Goal: Task Accomplishment & Management: Complete application form

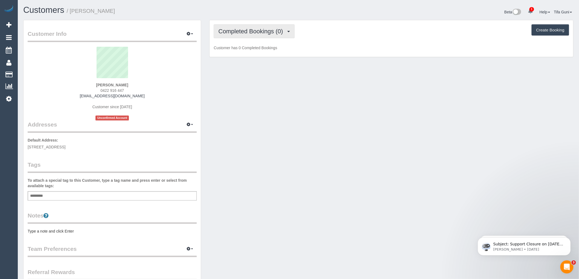
click at [274, 32] on span "Completed Bookings (0)" at bounding box center [251, 31] width 67 height 7
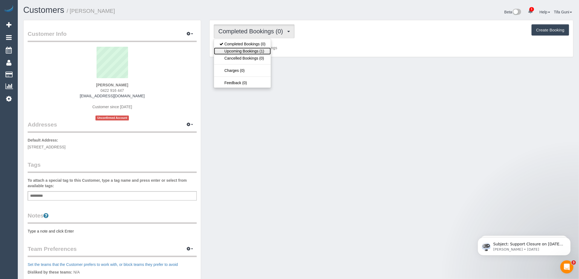
click at [266, 53] on link "Upcoming Bookings (1)" at bounding box center [242, 51] width 57 height 7
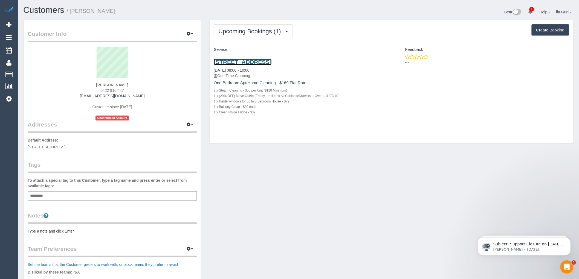
click at [272, 61] on link "1 Wellington St, St Kilda Vic, VIC 3182" at bounding box center [243, 62] width 58 height 6
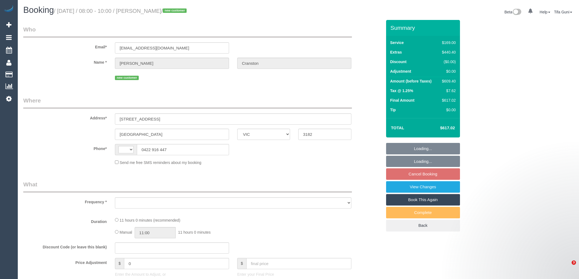
select select "VIC"
select select "string:AU"
select select "object:540"
select select "string:stripe-pm_1S4vde2GScqysDRV2Izijv1z"
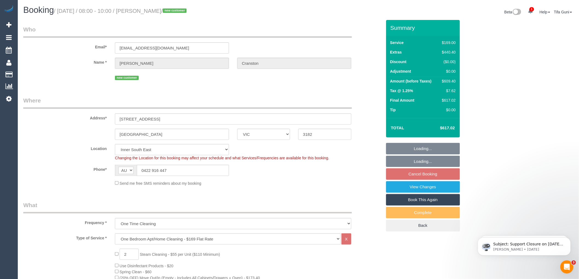
select select "number:28"
select select "number:14"
select select "object:789"
select select "spot2"
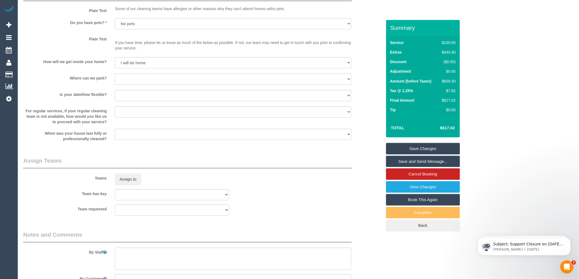
scroll to position [774, 0]
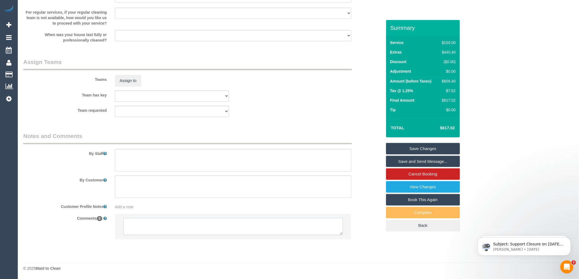
click at [168, 223] on textarea at bounding box center [233, 226] width 220 height 17
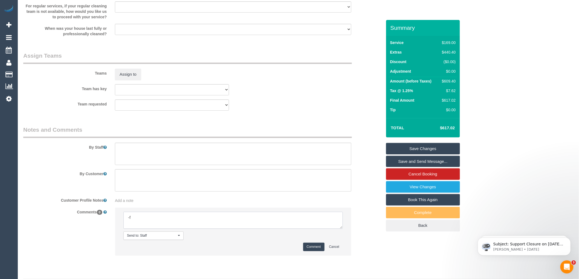
type textarea "-"
paste textarea "Flexibility dates: Flexibility times: Notes: knows we need to review Contact vi…"
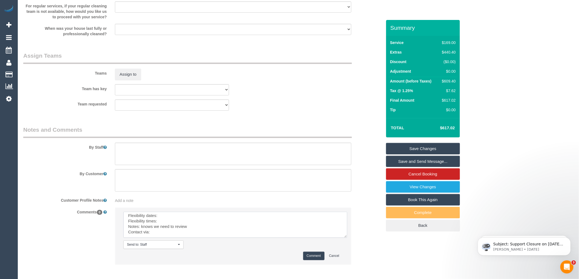
scroll to position [0, 0]
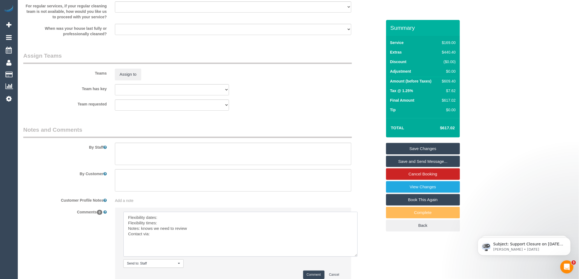
drag, startPoint x: 342, startPoint y: 233, endPoint x: 357, endPoint y: 261, distance: 31.7
click at [357, 257] on textarea at bounding box center [240, 234] width 234 height 45
click at [166, 223] on textarea at bounding box center [240, 234] width 234 height 45
click at [166, 231] on textarea at bounding box center [240, 234] width 234 height 45
click at [163, 239] on textarea at bounding box center [240, 234] width 234 height 45
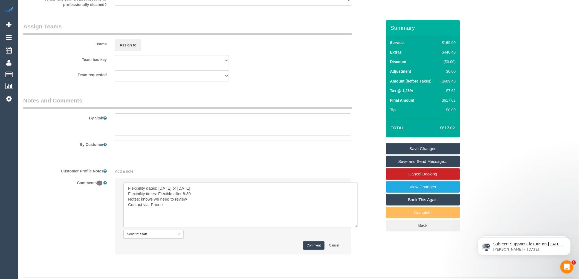
scroll to position [825, 0]
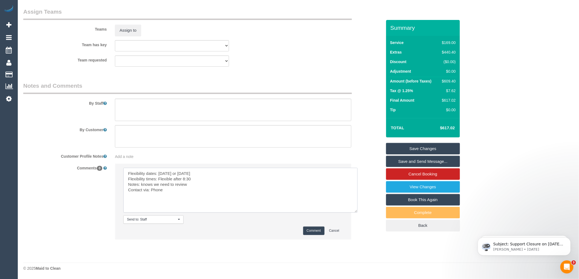
type textarea "Flexibility dates: Friday or Saturday Flexibility times: Flexible after 8:30 No…"
click at [312, 229] on button "Comment" at bounding box center [313, 231] width 21 height 8
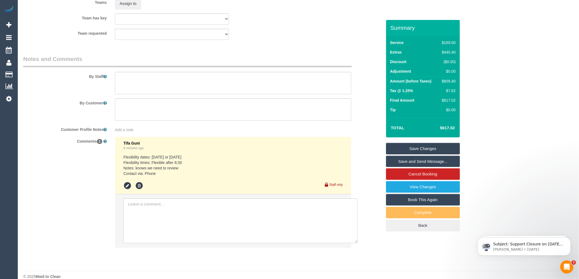
scroll to position [860, 0]
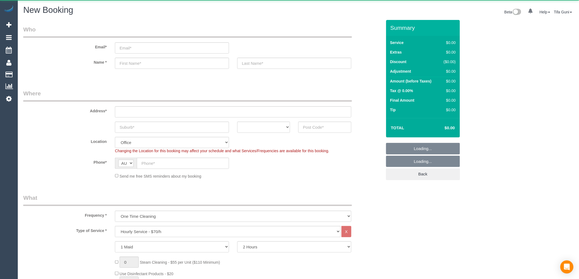
select select "object:822"
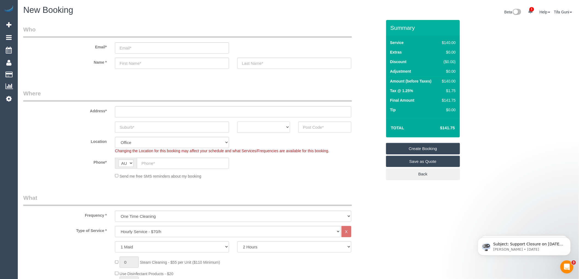
click at [260, 130] on select "ACT NSW NT QLD SA TAS VIC WA" at bounding box center [263, 127] width 53 height 11
select select "VIC"
click at [237, 122] on select "ACT NSW NT QLD SA TAS VIC WA" at bounding box center [263, 127] width 53 height 11
click at [144, 129] on input "text" at bounding box center [172, 127] width 114 height 11
type input "broswnsikc"
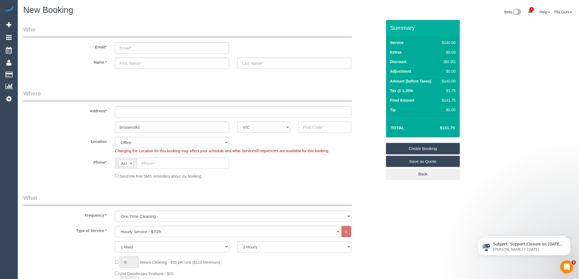
click at [311, 123] on input "text" at bounding box center [324, 127] width 53 height 11
type input "3057"
click at [134, 114] on input "text" at bounding box center [233, 111] width 236 height 11
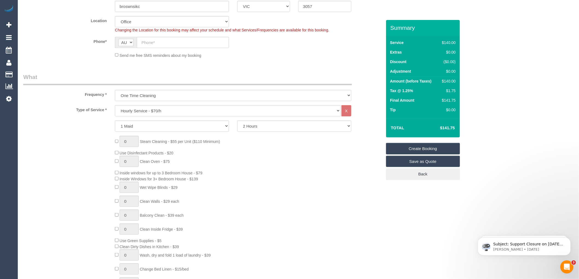
scroll to position [122, 0]
type input "-"
click at [136, 111] on select "Hourly Service - $70/h Hourly Service - $65/h Hourly Service - $60/h Hourly Ser…" at bounding box center [228, 110] width 226 height 11
select select "88"
select select "object:2103"
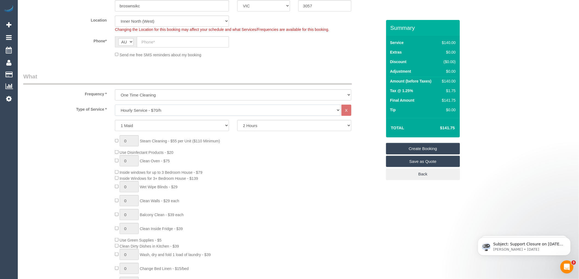
select select "212"
click at [115, 105] on select "Hourly Service - $70/h Hourly Service - $65/h Hourly Service - $60/h Hourly Ser…" at bounding box center [228, 110] width 226 height 11
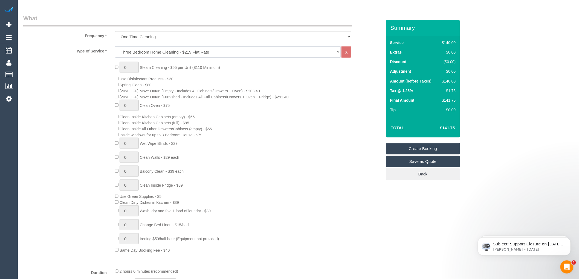
scroll to position [182, 0]
type input "1"
click at [132, 67] on input "1" at bounding box center [129, 64] width 19 height 11
type input "3"
click at [243, 137] on div "3 Steam Cleaning - $55 per Unit ($110 Minimum) Use Disinfectant Products - $30 …" at bounding box center [248, 155] width 275 height 192
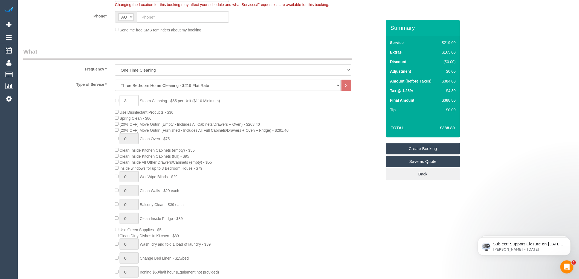
scroll to position [122, 0]
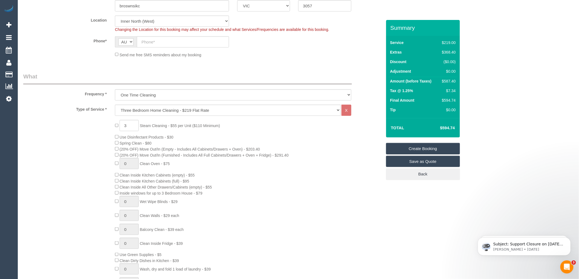
click at [247, 139] on div "3 Steam Cleaning - $55 per Unit ($110 Minimum) Use Disinfectant Products - $30 …" at bounding box center [248, 216] width 275 height 192
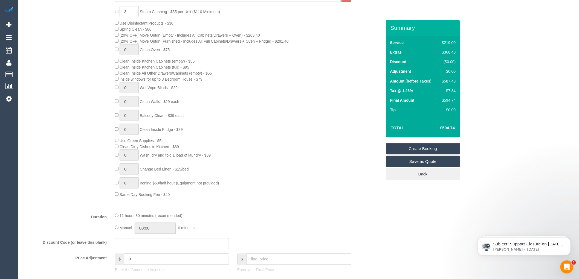
scroll to position [213, 0]
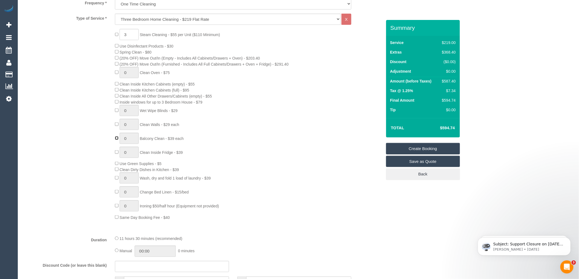
type input "1"
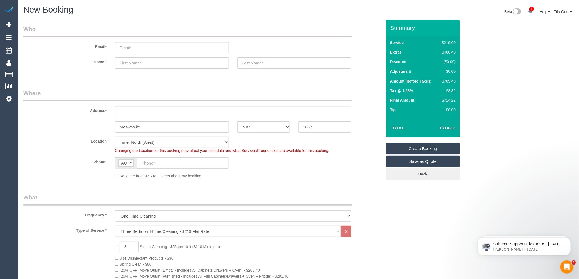
scroll to position [0, 0]
click at [129, 49] on input "email" at bounding box center [172, 47] width 114 height 11
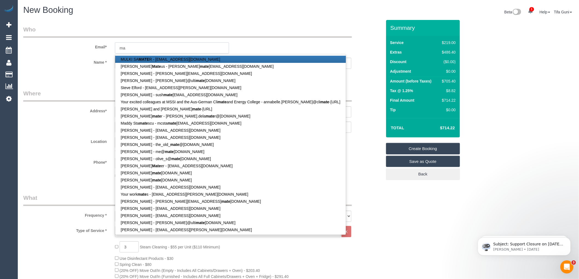
type input "m"
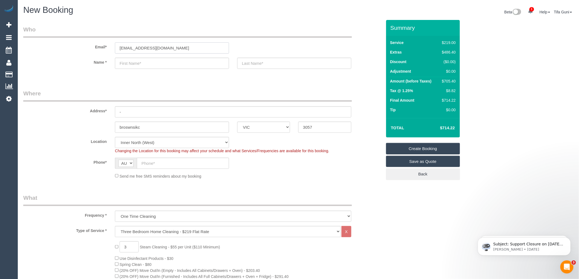
type input "nate.flacks@gmail.com"
click at [134, 64] on input "text" at bounding box center [172, 63] width 114 height 11
type input "M"
type input "Nate"
click at [264, 61] on input "text" at bounding box center [294, 63] width 114 height 11
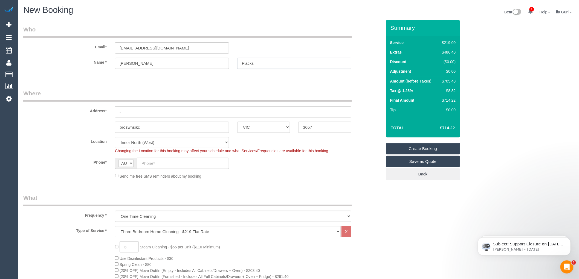
type input "Flacks"
click at [131, 114] on input "-" at bounding box center [233, 111] width 236 height 11
type input "20 nunan street"
click at [150, 125] on input "broswnsikc" at bounding box center [172, 127] width 114 height 11
click at [146, 165] on input "text" at bounding box center [183, 163] width 92 height 11
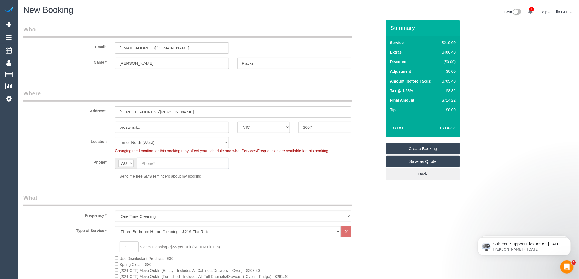
paste input "61 412 334 184"
drag, startPoint x: 146, startPoint y: 164, endPoint x: 132, endPoint y: 163, distance: 13.2
click at [132, 163] on div "AF AL DZ AD AO AI AQ AG AR AM AW AU AT AZ BS BH BD BB BY BE BZ BJ BM BT BO BA B…" at bounding box center [172, 163] width 114 height 11
type input "0412 334 184"
drag, startPoint x: 144, startPoint y: 126, endPoint x: 124, endPoint y: 125, distance: 20.0
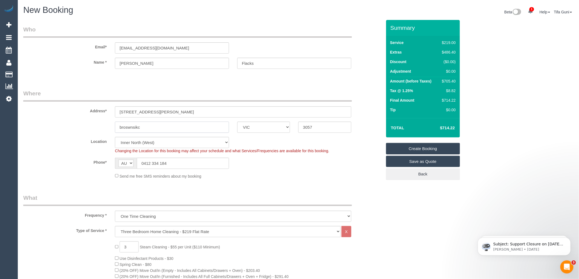
click at [124, 125] on input "broswnsikc" at bounding box center [172, 127] width 114 height 11
click at [129, 126] on input "bruwnswick East" at bounding box center [172, 127] width 114 height 11
click at [151, 127] on input "brunswick East" at bounding box center [172, 127] width 114 height 11
type input "brunswick East"
click at [316, 126] on input "3057" at bounding box center [324, 127] width 53 height 11
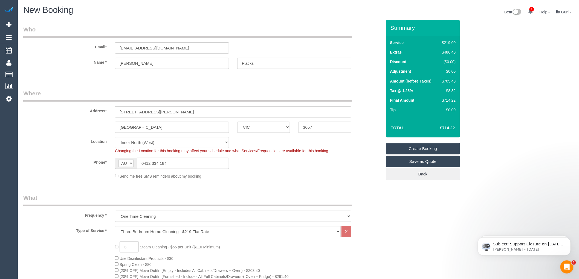
click at [258, 181] on fieldset "Where Address* 20 nunan street brunswick East ACT NSW NT QLD SA TAS VIC WA 3057…" at bounding box center [202, 137] width 359 height 94
drag, startPoint x: 173, startPoint y: 51, endPoint x: 101, endPoint y: 52, distance: 72.5
click at [101, 52] on div "Email* nate.flacks@gmail.com" at bounding box center [202, 39] width 367 height 28
click at [407, 163] on link "Save as Quote" at bounding box center [423, 161] width 74 height 11
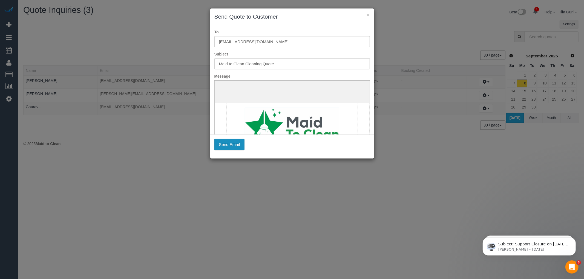
click at [233, 146] on button "Send Email" at bounding box center [229, 144] width 30 height 11
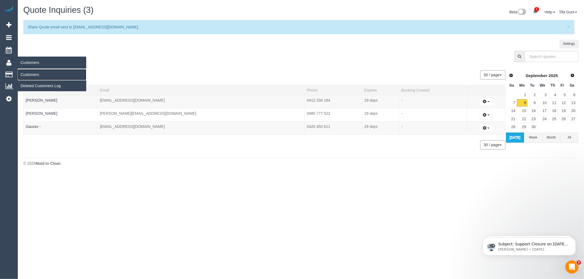
click at [34, 75] on link "Customers" at bounding box center [52, 74] width 68 height 11
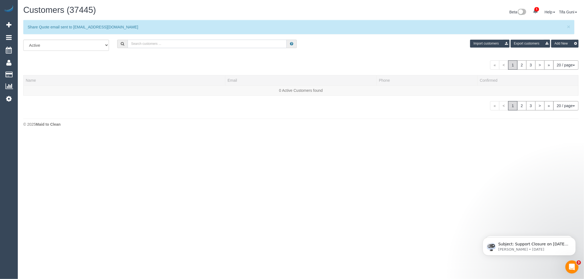
click at [139, 45] on input "text" at bounding box center [207, 44] width 159 height 8
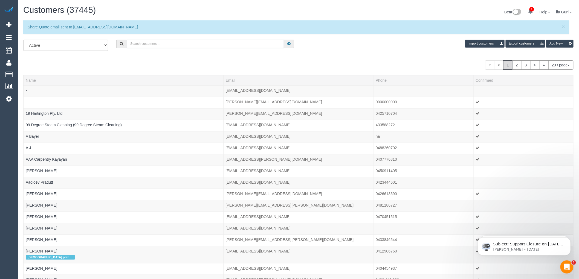
click at [179, 41] on input "text" at bounding box center [205, 44] width 157 height 8
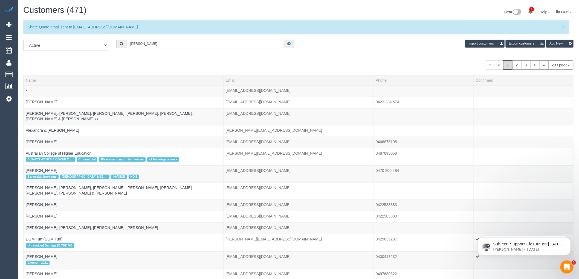
drag, startPoint x: 153, startPoint y: 47, endPoint x: 102, endPoint y: 42, distance: 50.6
click at [102, 42] on div "All Active Archived sarah Import customers Export customers Add New" at bounding box center [298, 47] width 559 height 15
paste input "61422979351"
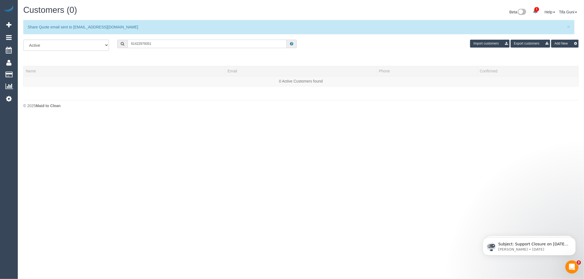
drag, startPoint x: 135, startPoint y: 44, endPoint x: 129, endPoint y: 44, distance: 5.2
click at [129, 44] on input "61422979351" at bounding box center [207, 44] width 159 height 8
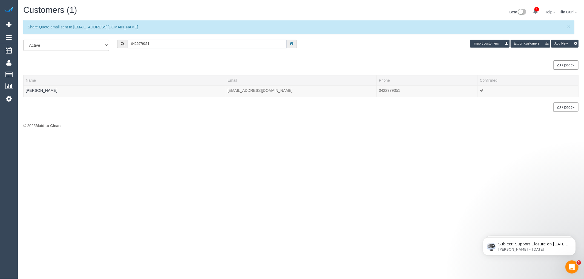
click at [138, 44] on input "0422979351" at bounding box center [207, 44] width 159 height 8
click at [145, 44] on input "0422 979351" at bounding box center [207, 44] width 159 height 8
type input "0422 979 351"
click at [44, 91] on link "Leanne Clayton" at bounding box center [41, 90] width 31 height 4
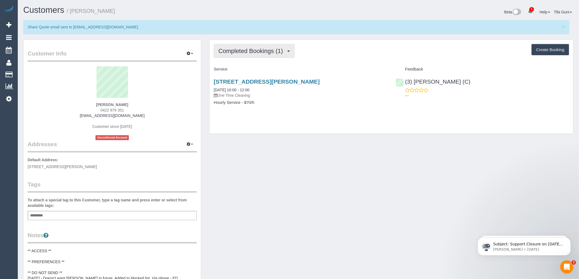
click at [269, 53] on span "Completed Bookings (1)" at bounding box center [251, 51] width 67 height 7
click at [307, 62] on div "Completed Bookings (1) Completed Bookings (1) Upcoming Bookings (0) Cancelled B…" at bounding box center [392, 87] width 364 height 94
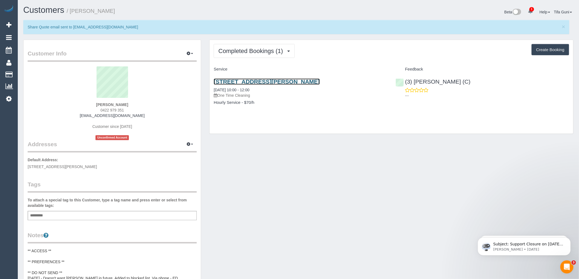
click at [288, 80] on link "8 Gamble St, 110, Brunswick East, VIC 3057" at bounding box center [267, 82] width 106 height 6
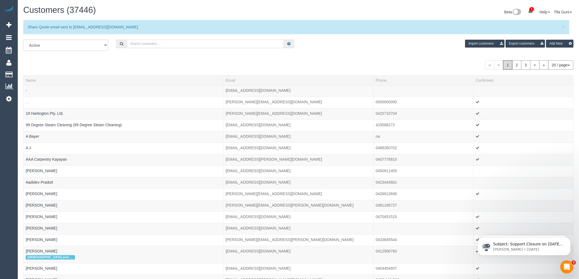
click at [155, 44] on input "text" at bounding box center [205, 44] width 157 height 8
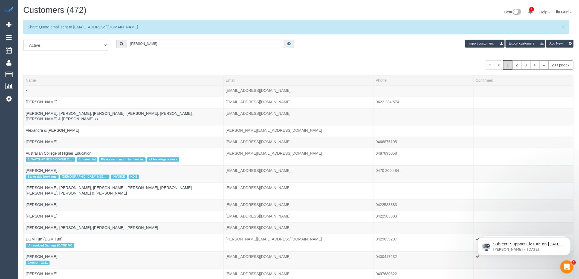
click at [153, 43] on input "sarah" at bounding box center [205, 44] width 157 height 8
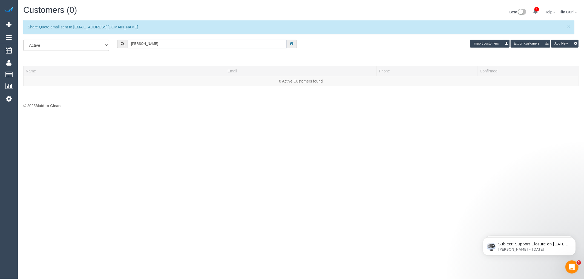
drag, startPoint x: 165, startPoint y: 45, endPoint x: 140, endPoint y: 44, distance: 24.4
click at [140, 44] on input "sarah waterfields" at bounding box center [207, 44] width 159 height 8
drag, startPoint x: 143, startPoint y: 45, endPoint x: 100, endPoint y: 39, distance: 42.8
click at [100, 39] on div "Customers (0) Beta 1 Your Notifications You have 0 alerts × You have 5 to charg…" at bounding box center [301, 58] width 566 height 117
paste input "61402422820"
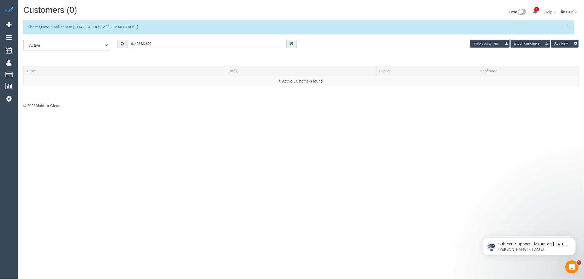
drag, startPoint x: 154, startPoint y: 46, endPoint x: 119, endPoint y: 36, distance: 36.4
click at [119, 36] on div "Customers (0) Beta 1 Your Notifications You have 0 alerts × You have 5 to charg…" at bounding box center [301, 58] width 566 height 117
drag, startPoint x: 135, startPoint y: 43, endPoint x: 122, endPoint y: 42, distance: 13.7
click at [122, 42] on div "61402422820" at bounding box center [207, 44] width 180 height 8
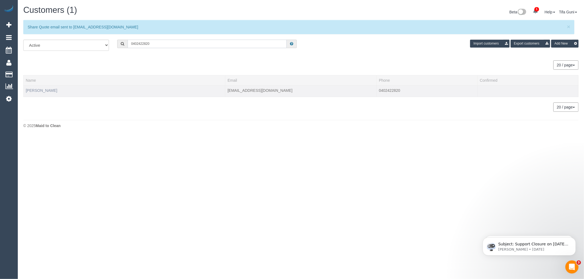
type input "0402422820"
click at [38, 91] on link "Jacob Walker" at bounding box center [41, 90] width 31 height 4
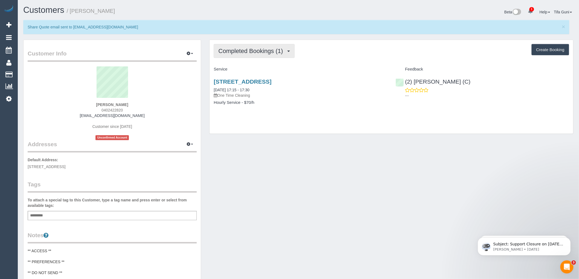
click at [244, 53] on span "Completed Bookings (1)" at bounding box center [251, 51] width 67 height 7
click at [328, 65] on div "Service" at bounding box center [301, 69] width 182 height 9
drag, startPoint x: 142, startPoint y: 116, endPoint x: 83, endPoint y: 118, distance: 58.6
click at [83, 118] on div "Jacob Walker 0402422820 jacobwalker49@outlook.com Customer since 2025 Unconfirm…" at bounding box center [112, 104] width 169 height 74
copy link "jacobwalker49@outlook.com"
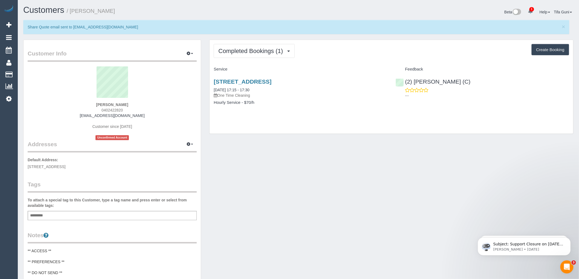
click at [58, 215] on div "Add a tag" at bounding box center [112, 215] width 169 height 9
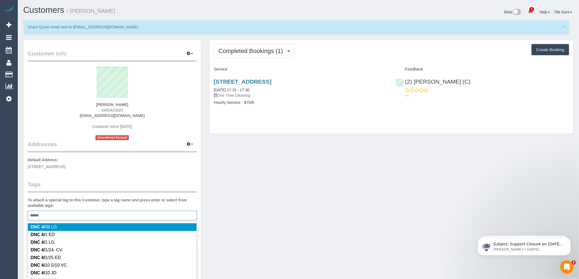
type input "*******"
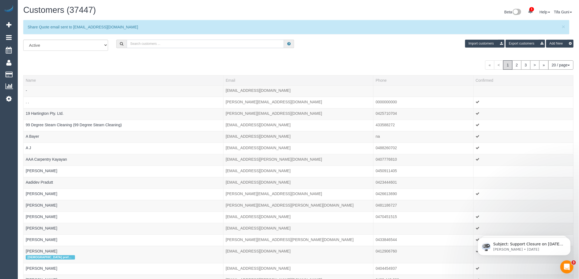
click at [149, 47] on input "text" at bounding box center [205, 44] width 157 height 8
paste input "61412590607"
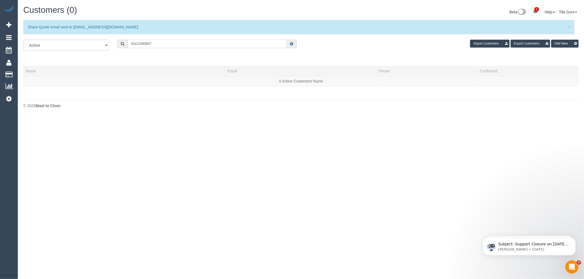
drag, startPoint x: 134, startPoint y: 44, endPoint x: 128, endPoint y: 44, distance: 6.3
click at [128, 44] on input "61412590607" at bounding box center [207, 44] width 159 height 8
click at [160, 44] on input "0412590607" at bounding box center [207, 44] width 159 height 8
click at [139, 43] on input "0412590607" at bounding box center [207, 44] width 159 height 8
click at [144, 44] on input "0412 590607" at bounding box center [207, 44] width 159 height 8
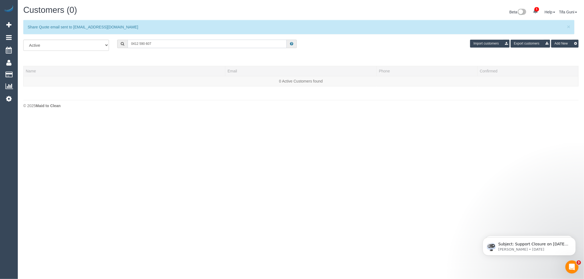
type input "0412 590 607"
drag, startPoint x: 168, startPoint y: 45, endPoint x: 106, endPoint y: 57, distance: 63.0
click at [106, 57] on div "All Active Archived 0412 590 607 Import customers Export customers Add New Name…" at bounding box center [300, 66] width 555 height 52
click at [155, 58] on div "All Active Archived Import customers Export customers Add New Name Email Phone …" at bounding box center [300, 66] width 555 height 52
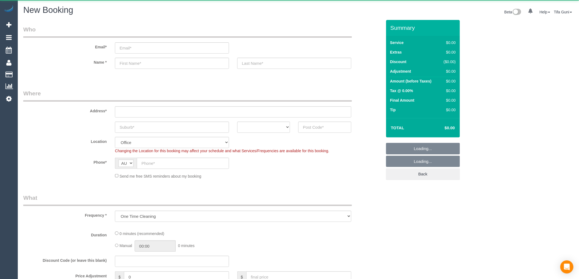
select select "object:658"
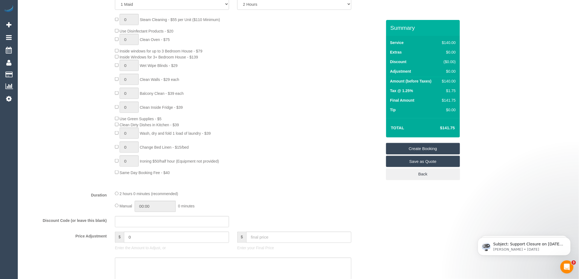
scroll to position [61, 0]
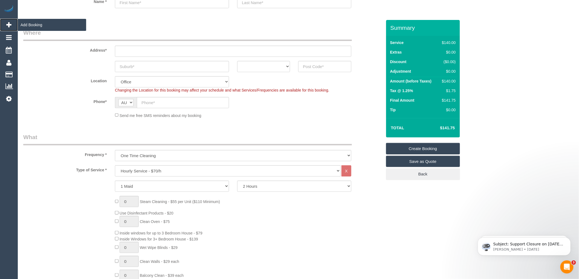
click at [40, 25] on span "Add Booking" at bounding box center [52, 25] width 68 height 13
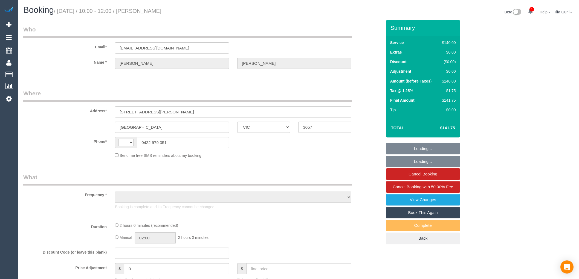
select select "VIC"
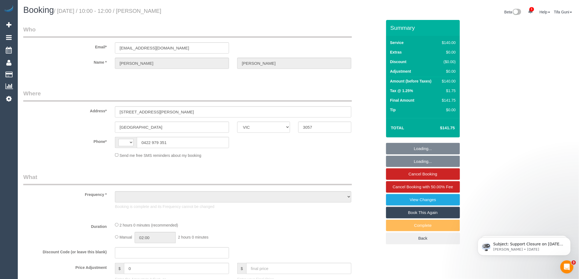
select select "string:AU"
select select "string:stripe-pm_1RCdHo2GScqysDRVfzLRbQoY"
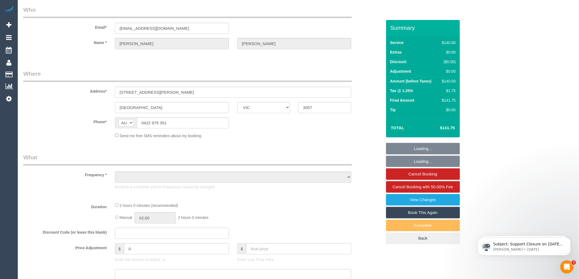
select select "object:569"
select select "number:28"
select select "number:14"
select select "number:19"
select select "number:24"
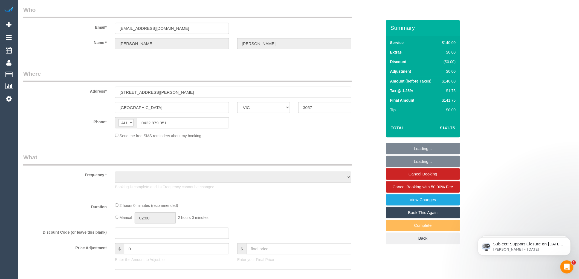
select select "number:12"
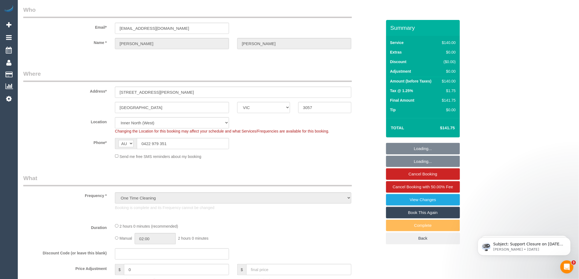
select select "object:1747"
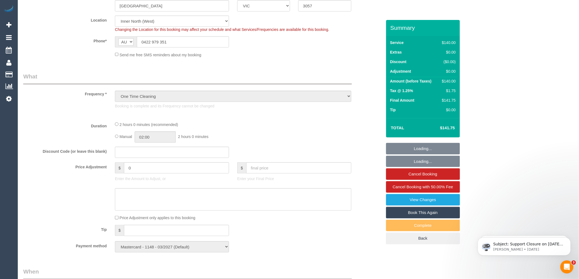
select select "spot1"
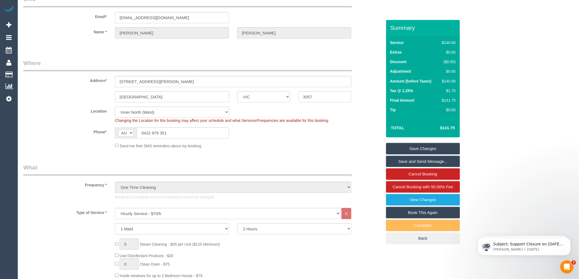
scroll to position [0, 0]
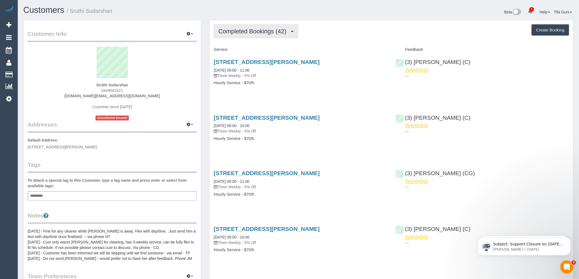
click at [279, 33] on span "Completed Bookings (42)" at bounding box center [253, 31] width 71 height 7
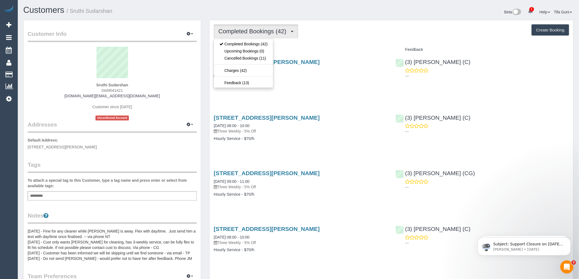
drag, startPoint x: 301, startPoint y: 45, endPoint x: 298, endPoint y: 48, distance: 4.1
click at [301, 45] on div "Service" at bounding box center [301, 49] width 182 height 9
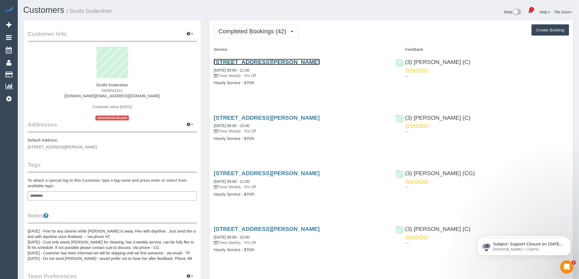
click at [281, 60] on link "11 Lorinda Close, Sydenham, VIC 3037" at bounding box center [267, 62] width 106 height 6
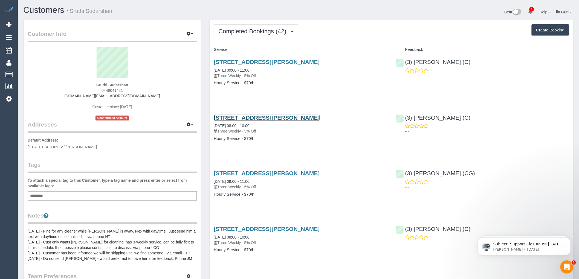
click at [259, 117] on link "11 Lorinda Close, Sydenham, VIC 3037" at bounding box center [267, 118] width 106 height 6
click at [539, 31] on button "Create Booking" at bounding box center [550, 29] width 37 height 11
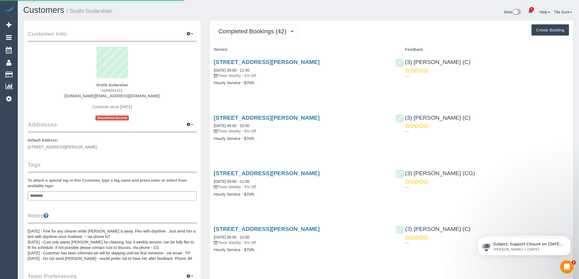
select select "VIC"
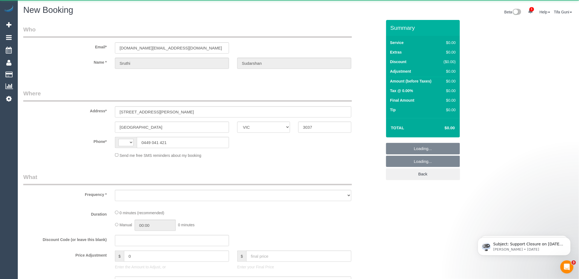
select select "string:AU"
select select "object:1731"
select select "string:stripe-pm_1NQlR22GScqysDRV71LNaBFF"
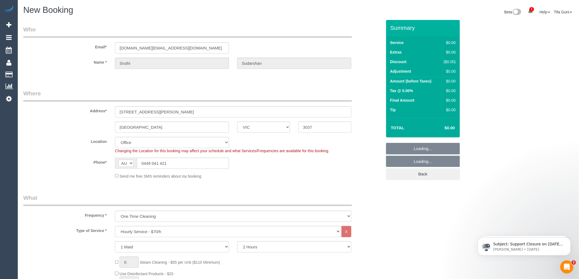
select select "object:3178"
select select "49"
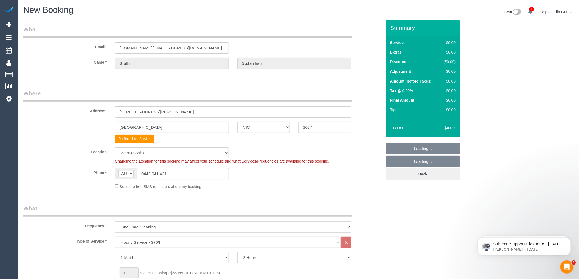
drag, startPoint x: 176, startPoint y: 163, endPoint x: 104, endPoint y: 168, distance: 71.8
click at [104, 168] on sui-booking-location "Location Office City East (North) East (South) Inner East Inner North (East) In…" at bounding box center [202, 169] width 359 height 42
select select "object:3188"
click at [174, 174] on input "0449 041 421" at bounding box center [183, 173] width 92 height 11
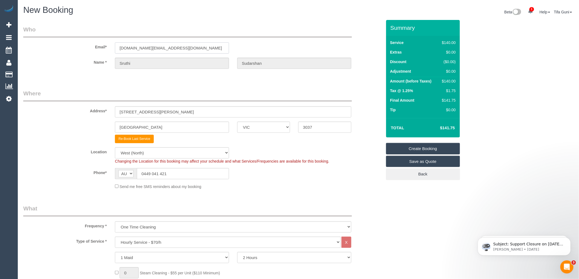
drag, startPoint x: 180, startPoint y: 46, endPoint x: 115, endPoint y: 47, distance: 64.9
click at [115, 47] on input "[DOMAIN_NAME][EMAIL_ADDRESS][DOMAIN_NAME]" at bounding box center [172, 47] width 114 height 11
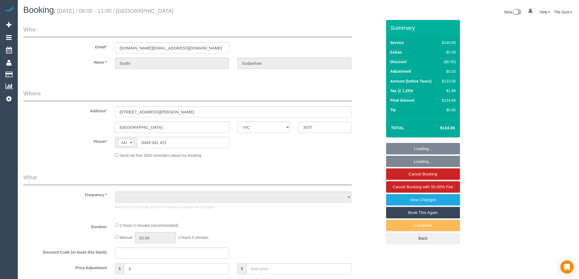
select select "VIC"
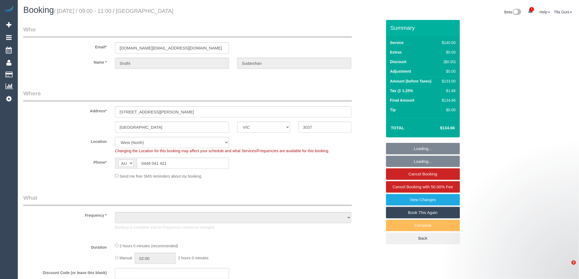
select select "string:stripe-pm_1NQlR22GScqysDRV71LNaBFF"
select select "object:590"
select select "number:28"
select select "number:14"
select select "number:18"
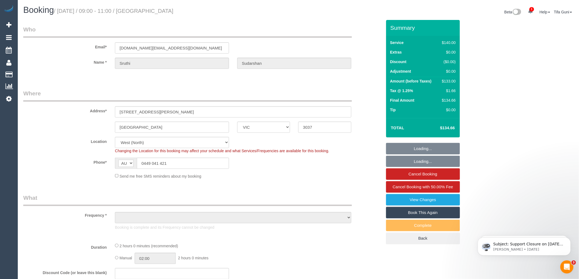
select select "number:22"
select select "number:12"
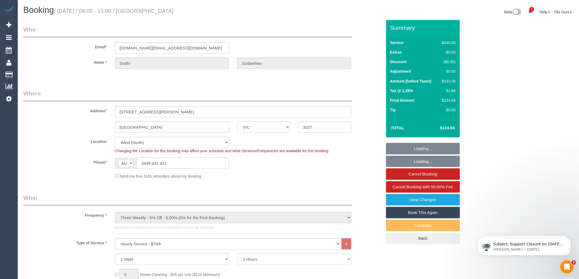
select select "object:1474"
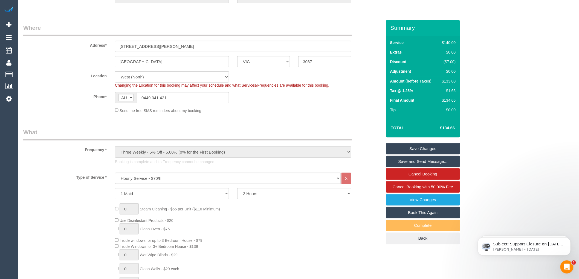
scroll to position [61, 0]
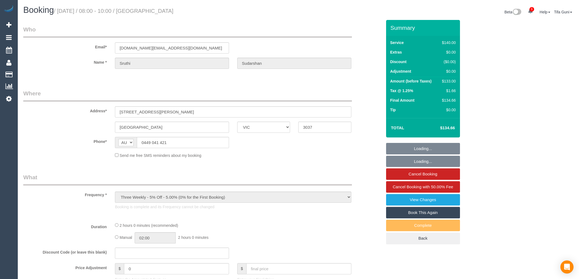
select select "VIC"
select select "string:stripe-pm_1NQlR22GScqysDRV71LNaBFF"
select select "number:28"
select select "number:14"
select select "number:18"
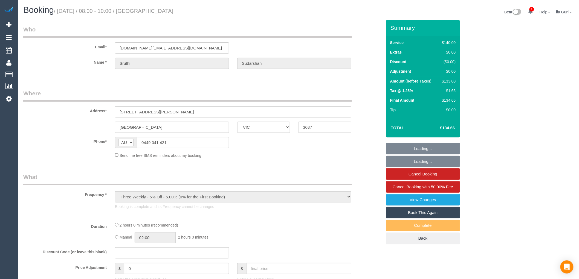
select select "number:22"
select select "number:12"
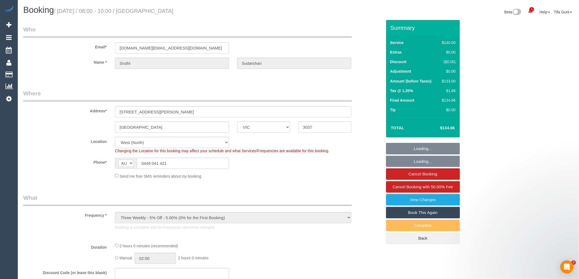
select select "object:715"
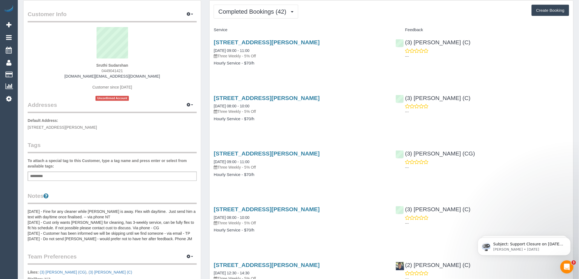
scroll to position [30, 0]
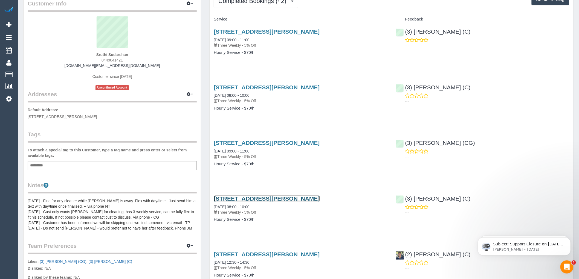
click at [263, 198] on link "[STREET_ADDRESS][PERSON_NAME]" at bounding box center [267, 199] width 106 height 6
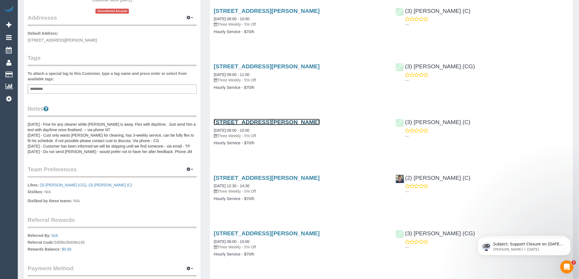
scroll to position [0, 0]
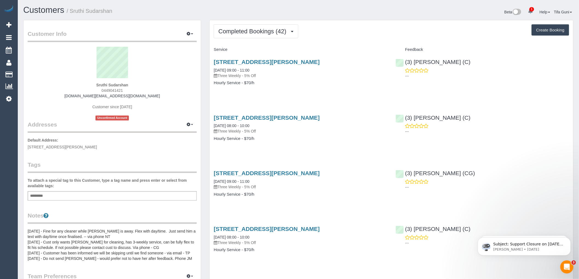
drag, startPoint x: 27, startPoint y: 147, endPoint x: 102, endPoint y: 147, distance: 74.7
click at [102, 147] on div "Customer Info Edit Contact Info Send Message Email Preferences Special Sales Ta…" at bounding box center [112, 215] width 177 height 391
copy span "11 Lorinda Close, Sydenham, VIC 3037"
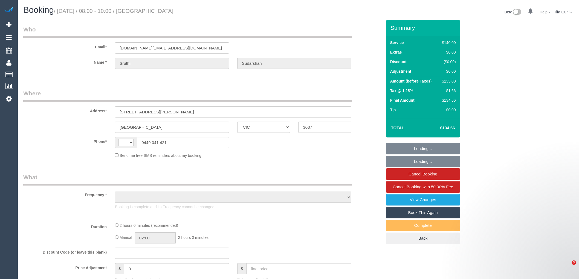
select select "VIC"
select select "string:AU"
select select "object:546"
select select "string:stripe-pm_1NQlR22GScqysDRV71LNaBFF"
select select "number:28"
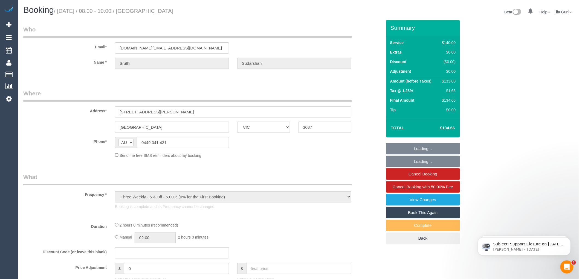
select select "number:14"
select select "number:18"
select select "number:22"
select select "number:12"
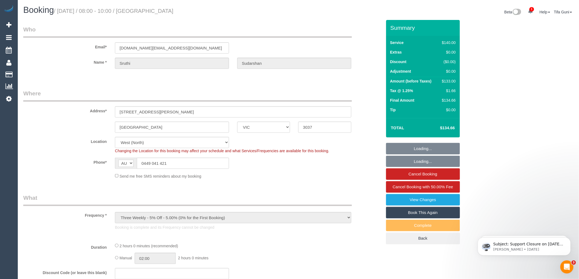
select select "object:1252"
select select "spot1"
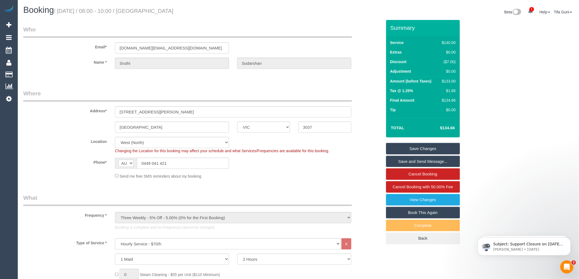
scroll to position [61, 0]
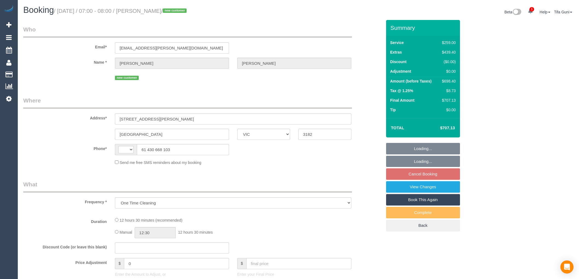
select select "VIC"
select select "number:28"
select select "number:19"
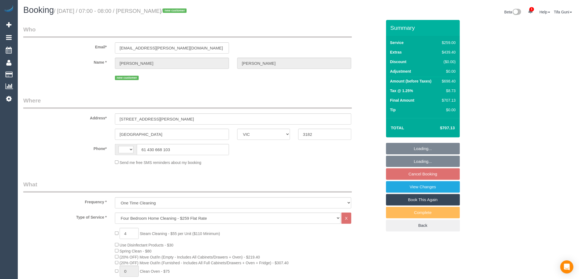
select select "string:AU"
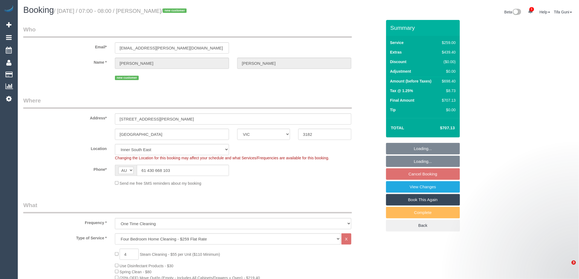
select select "object:1386"
select select "string:stripe-pm_1S4rn22GScqysDRVrF03w38A"
select select "spot1"
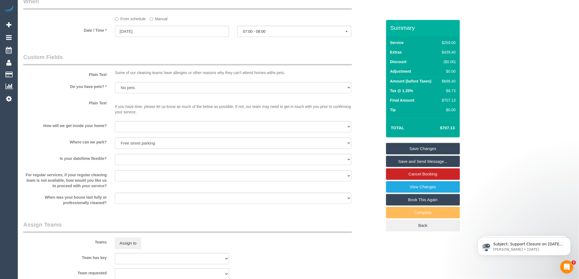
scroll to position [608, 0]
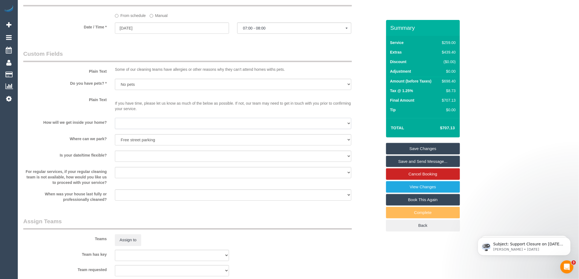
click at [174, 128] on select "I will be home Key will be left (please provide details below) Lock box/Access …" at bounding box center [233, 123] width 236 height 11
select select "number:16"
click at [115, 125] on select "I will be home Key will be left (please provide details below) Lock box/Access …" at bounding box center [233, 123] width 236 height 11
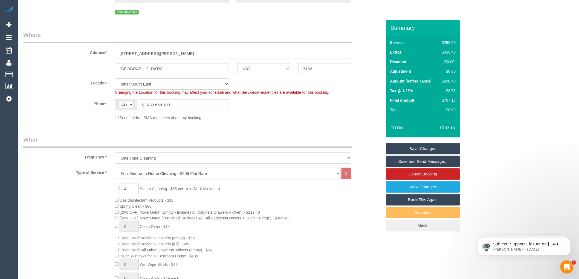
scroll to position [0, 0]
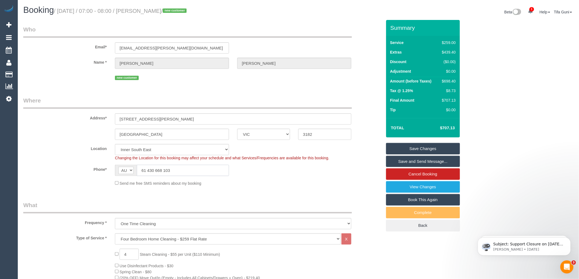
drag, startPoint x: 176, startPoint y: 169, endPoint x: 134, endPoint y: 166, distance: 41.4
click at [134, 166] on div "AF AL DZ AD AO AI AQ AG AR AM AW AU AT AZ BS BH BD BB BY BE BZ BJ BM BT BO BA B…" at bounding box center [172, 170] width 114 height 11
click at [172, 168] on input "61 430 668 103" at bounding box center [183, 170] width 92 height 11
click at [183, 170] on input "61 430 668 103" at bounding box center [183, 170] width 92 height 11
drag, startPoint x: 147, startPoint y: 169, endPoint x: 137, endPoint y: 168, distance: 9.9
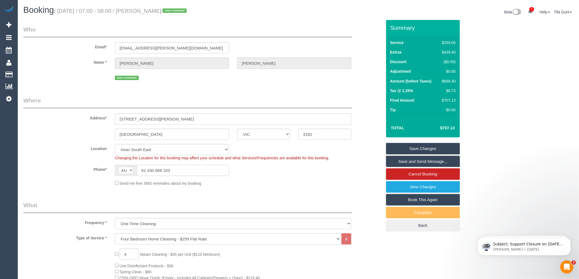
click at [137, 168] on input "61 430 668 103" at bounding box center [183, 170] width 92 height 11
drag, startPoint x: 177, startPoint y: 171, endPoint x: 123, endPoint y: 171, distance: 53.6
click at [123, 171] on div "AF AL DZ AD AO AI AQ AG AR AM AW AU AT AZ BS BH BD BB BY BE BZ BJ BM BT BO BA B…" at bounding box center [172, 170] width 114 height 11
type input "0430 668 103"
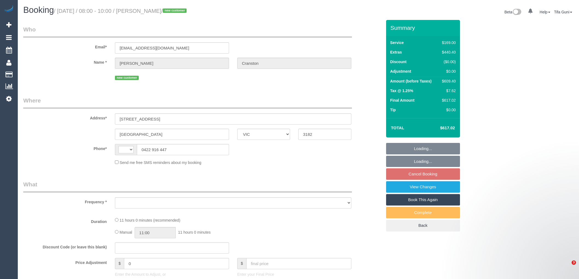
select select "VIC"
select select "string:AU"
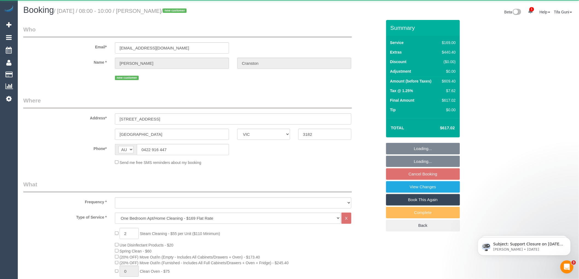
select select "object:657"
select select "string:stripe-pm_1S4vde2GScqysDRV2Izijv1z"
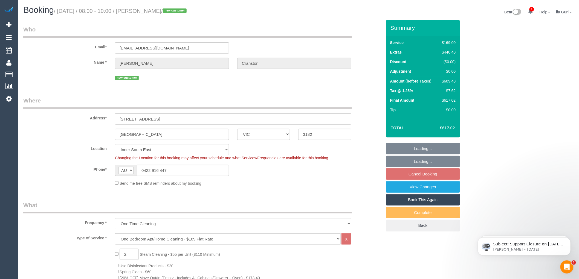
select select "number:28"
select select "number:14"
select select "object:1386"
select select "spot2"
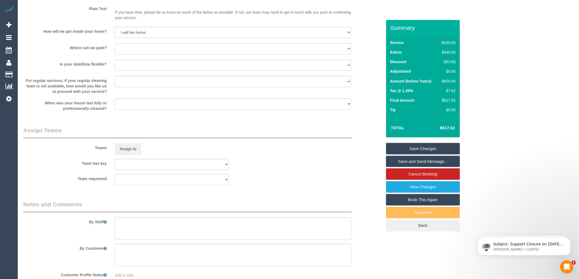
scroll to position [832, 0]
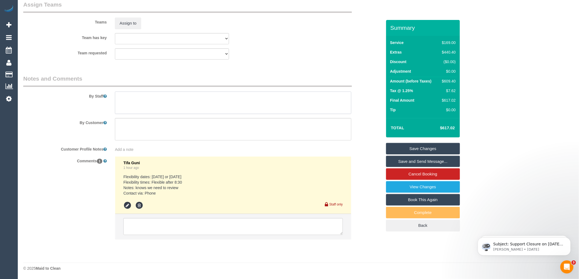
click at [129, 100] on textarea at bounding box center [233, 103] width 236 height 22
type textarea "Steam Cleaning of 2 Bedrooms Customer will be home to open for you"
click at [425, 148] on link "Save Changes" at bounding box center [423, 148] width 74 height 11
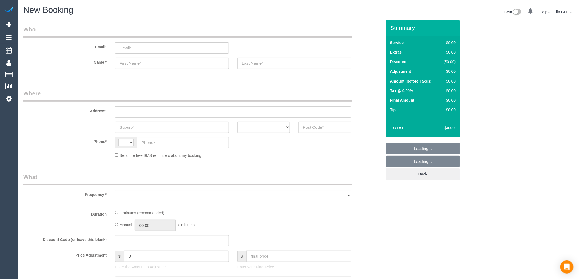
select select "string:AU"
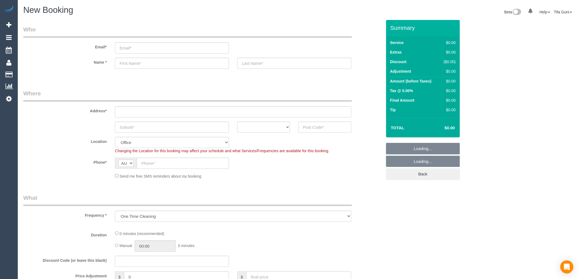
select select "object:819"
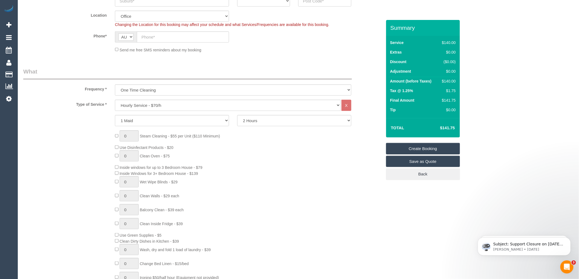
scroll to position [152, 0]
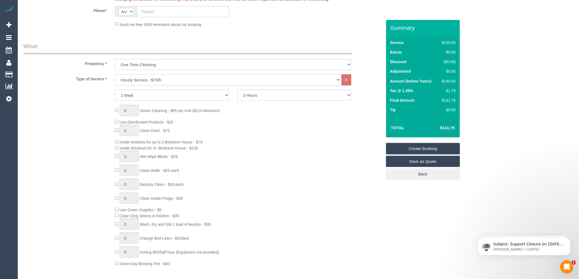
click at [155, 80] on select "Hourly Service - $70/h Hourly Service - $65/h Hourly Service - $60/h Hourly Ser…" at bounding box center [228, 79] width 226 height 11
select select "210"
click at [115, 75] on select "Hourly Service - $70/h Hourly Service - $65/h Hourly Service - $60/h Hourly Ser…" at bounding box center [228, 79] width 226 height 11
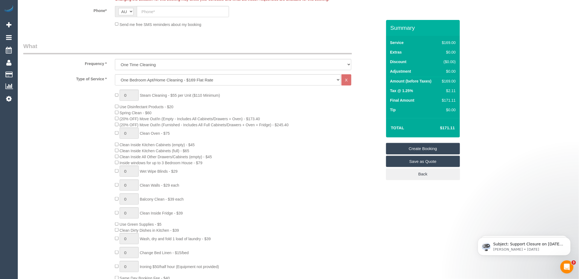
click at [116, 111] on div "0 Steam Cleaning - $55 per Unit ($110 Minimum) Use Disinfectant Products - $20 …" at bounding box center [248, 186] width 275 height 192
click at [243, 158] on div "0 Steam Cleaning - $55 per Unit ($110 Minimum) Use Disinfectant Products - $20 …" at bounding box center [248, 186] width 275 height 192
type input "1"
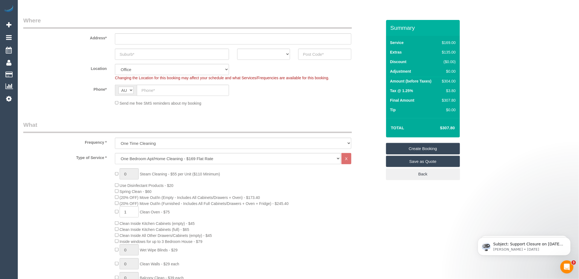
scroll to position [0, 0]
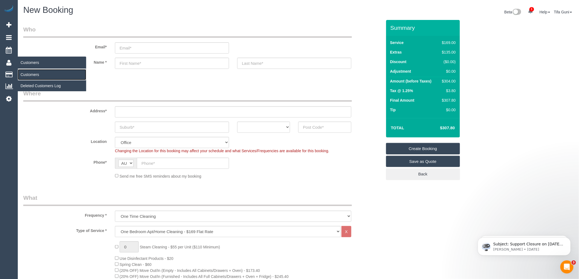
click at [32, 75] on link "Customers" at bounding box center [52, 74] width 68 height 11
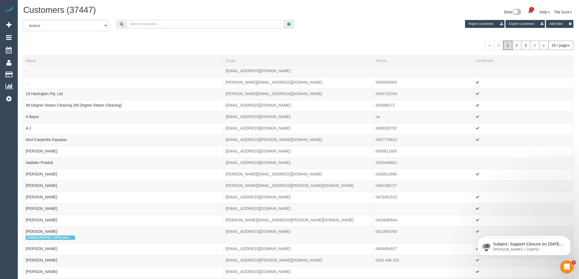
click at [160, 25] on input "text" at bounding box center [205, 24] width 157 height 8
paste input "61449041421"
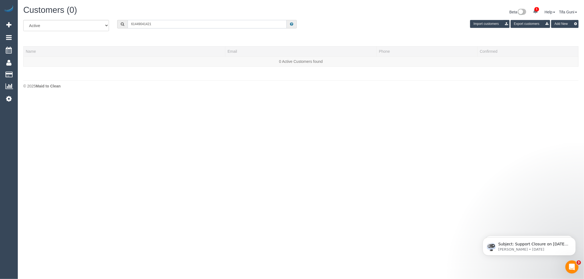
drag, startPoint x: 132, startPoint y: 24, endPoint x: 127, endPoint y: 24, distance: 5.5
click at [127, 24] on div "61449041421" at bounding box center [207, 24] width 180 height 8
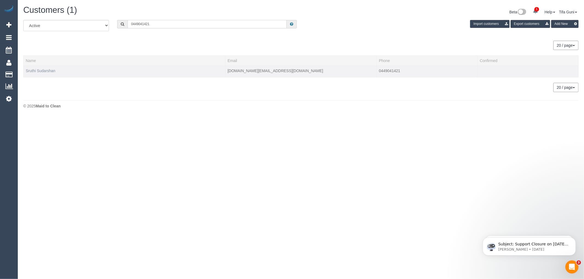
type input "0449041421"
click at [37, 71] on link "Sruthi Sudarshan" at bounding box center [41, 71] width 30 height 4
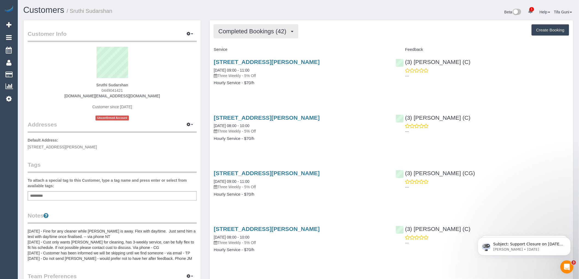
click at [278, 31] on span "Completed Bookings (42)" at bounding box center [253, 31] width 71 height 7
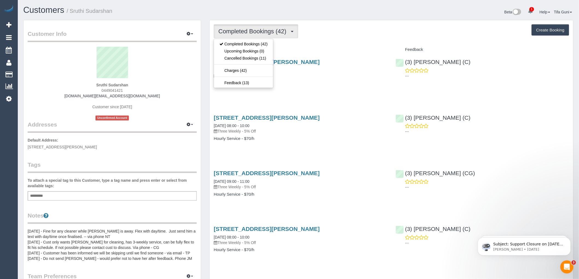
drag, startPoint x: 305, startPoint y: 45, endPoint x: 352, endPoint y: 42, distance: 47.5
click at [305, 45] on div "Service" at bounding box center [301, 49] width 182 height 9
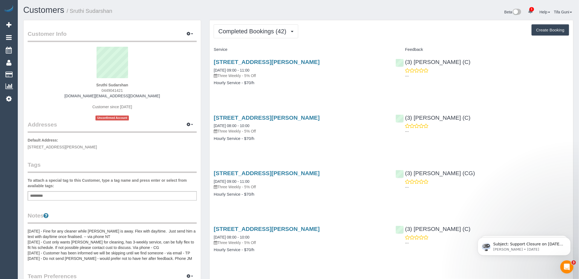
click at [542, 28] on button "Create Booking" at bounding box center [550, 29] width 37 height 11
select select "VIC"
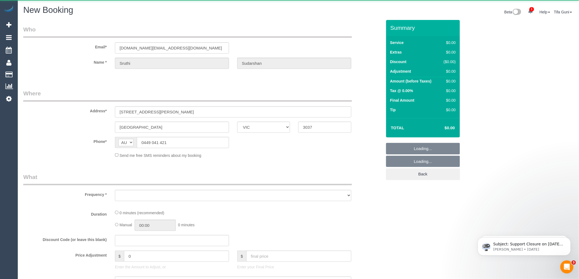
select select "object:3804"
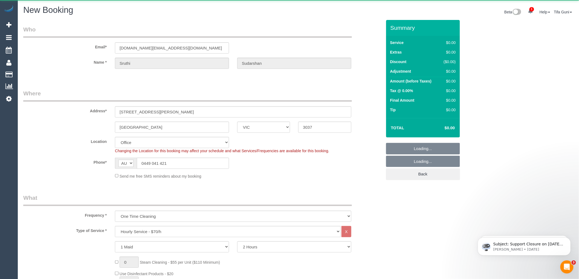
select select "string:stripe-pm_1NQlR22GScqysDRV71LNaBFF"
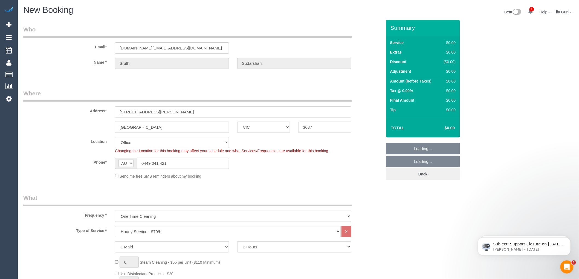
select select "object:3975"
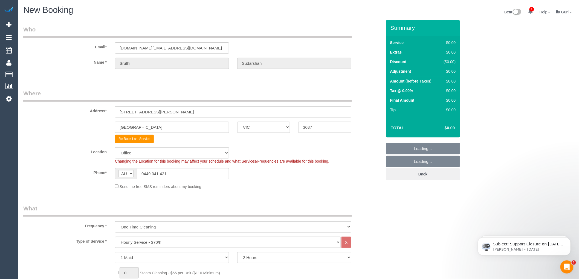
select select "49"
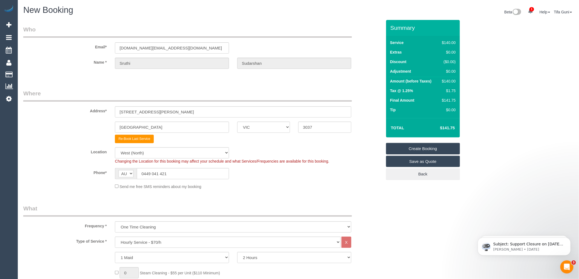
select select "object:5261"
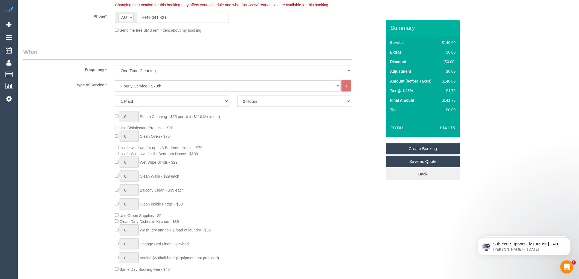
scroll to position [182, 0]
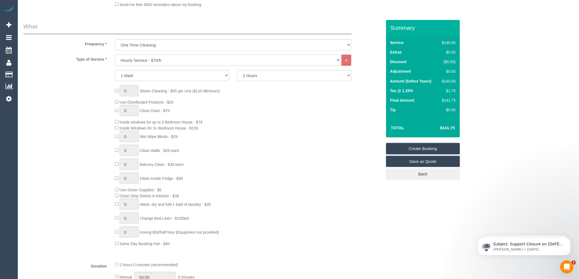
click at [157, 61] on select "Hourly Service - $70/h Hourly Service - $65/h Hourly Service - $60/h Hourly Ser…" at bounding box center [228, 60] width 226 height 11
click at [115, 55] on select "Hourly Service - $70/h Hourly Service - $65/h Hourly Service - $60/h Hourly Ser…" at bounding box center [228, 60] width 226 height 11
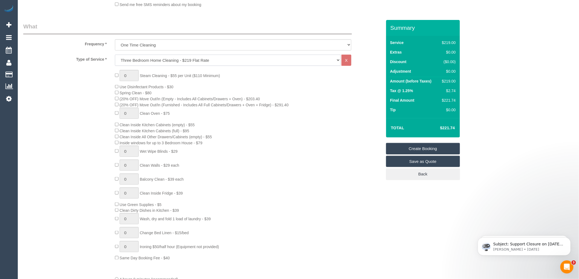
click at [131, 60] on select "Hourly Service - $70/h Hourly Service - $65/h Hourly Service - $60/h Hourly Ser…" at bounding box center [228, 60] width 226 height 11
select select "213"
click at [115, 55] on select "Hourly Service - $70/h Hourly Service - $65/h Hourly Service - $60/h Hourly Ser…" at bounding box center [228, 60] width 226 height 11
type input "1"
click at [133, 74] on input "1" at bounding box center [129, 75] width 19 height 11
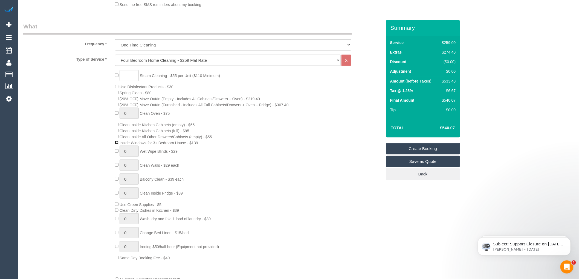
type input "1"
click at [294, 132] on div "1 Steam Cleaning - $55 per Unit ($110 Minimum) Use Disinfectant Products - $30 …" at bounding box center [248, 166] width 275 height 192
click at [135, 74] on input "1" at bounding box center [129, 75] width 19 height 11
click at [411, 112] on td "Tip" at bounding box center [414, 111] width 50 height 10
click at [258, 144] on div "0 Steam Cleaning - $55 per Unit ($110 Minimum) Use Disinfectant Products - $30 …" at bounding box center [248, 166] width 275 height 192
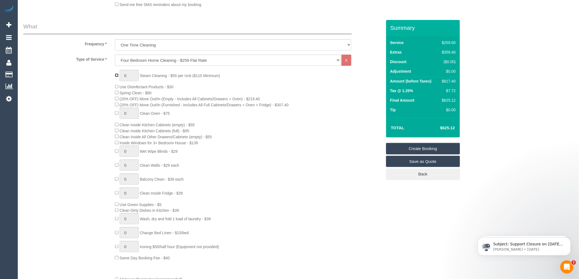
type input "1"
click at [129, 77] on input "1" at bounding box center [129, 75] width 19 height 11
type input "8"
type input "6"
click at [271, 81] on div "6 Steam Cleaning - $55 per Unit ($110 Minimum) Use Disinfectant Products - $30 …" at bounding box center [248, 166] width 275 height 192
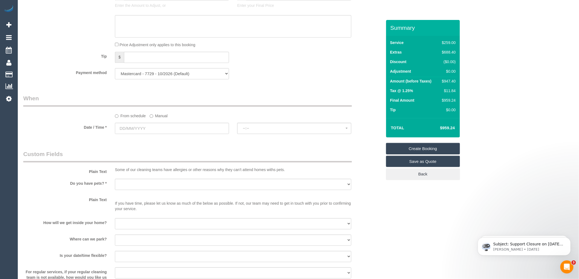
scroll to position [517, 0]
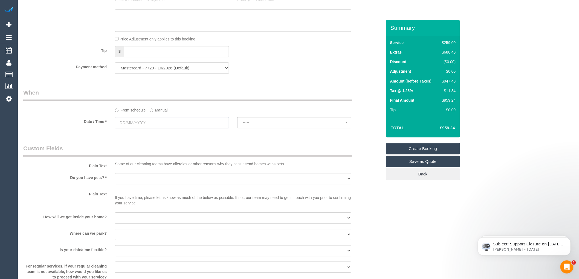
click at [165, 128] on input "text" at bounding box center [172, 122] width 114 height 11
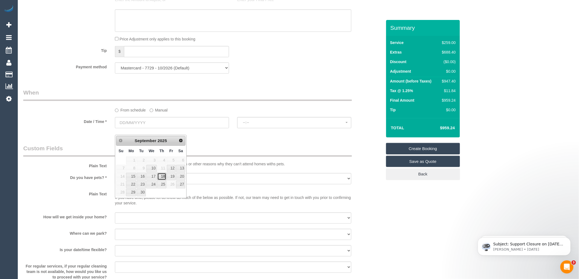
click at [163, 175] on link "18" at bounding box center [161, 176] width 9 height 7
type input "18/09/2025"
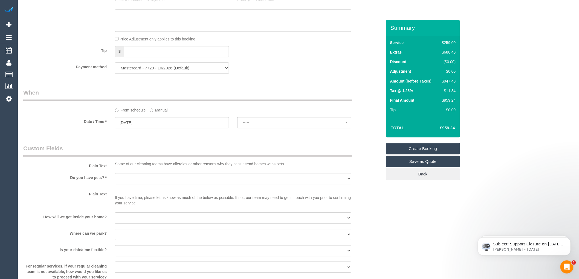
select select "spot1"
click at [140, 184] on select "Yes - Cats Yes - Dogs No pets Yes - Dogs and Cats Yes - Other" at bounding box center [233, 178] width 236 height 11
select select "number:28"
click at [115, 180] on select "Yes - Cats Yes - Dogs No pets Yes - Dogs and Cats Yes - Other" at bounding box center [233, 178] width 236 height 11
click at [140, 222] on select "I will be home Key will be left (please provide details below) Lock box/Access …" at bounding box center [233, 218] width 236 height 11
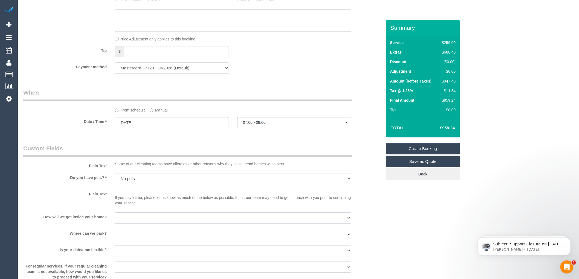
select select "number:14"
click at [115, 219] on select "I will be home Key will be left (please provide details below) Lock box/Access …" at bounding box center [233, 218] width 236 height 11
click at [129, 240] on select "I will provide parking on-site Free street parking Paid street parking (cost wi…" at bounding box center [233, 234] width 236 height 11
select select "number:19"
click at [115, 235] on select "I will provide parking on-site Free street parking Paid street parking (cost wi…" at bounding box center [233, 234] width 236 height 11
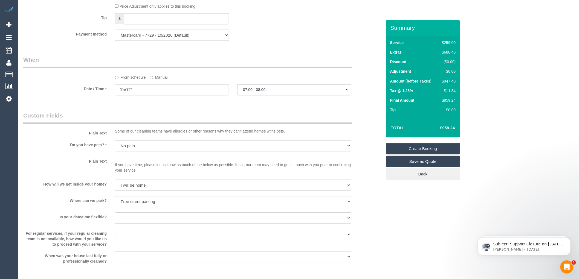
scroll to position [547, 0]
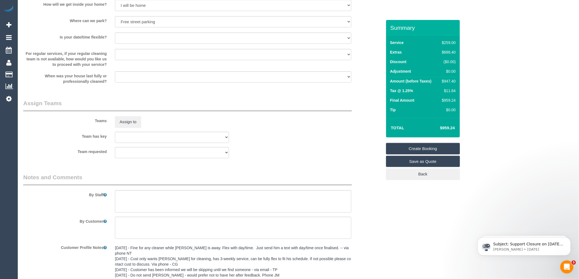
scroll to position [766, 0]
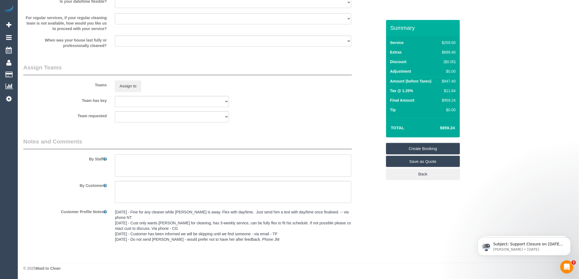
click at [134, 168] on textarea at bounding box center [233, 166] width 236 height 22
type textarea "C"
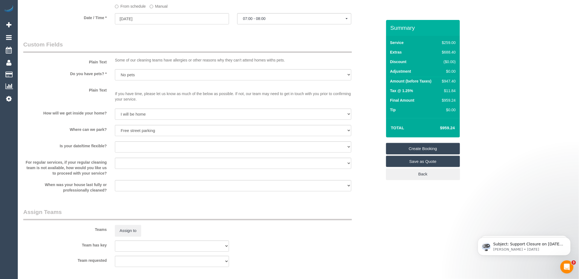
scroll to position [614, 0]
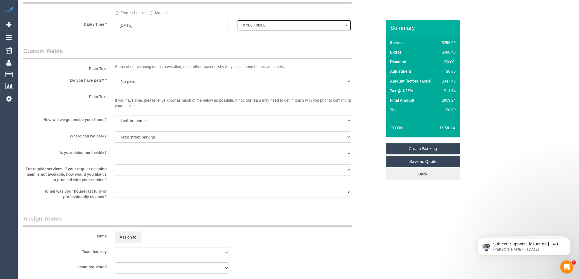
click at [263, 27] on span "07:00 - 08:00" at bounding box center [294, 25] width 103 height 4
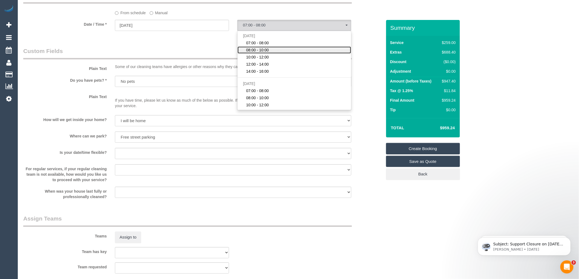
click at [266, 53] on span "08:00 - 10:00" at bounding box center [257, 49] width 23 height 5
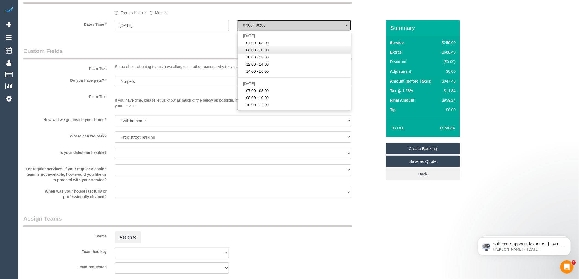
select select "spot2"
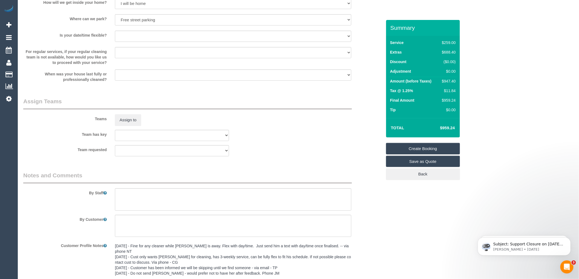
scroll to position [736, 0]
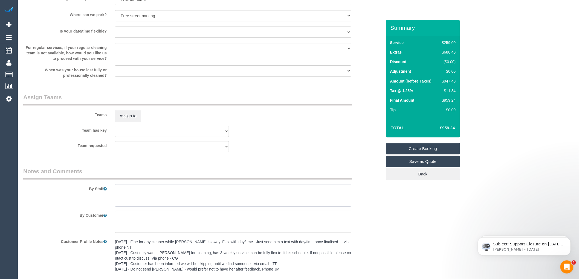
click at [137, 195] on textarea at bounding box center [233, 195] width 236 height 22
click at [157, 199] on textarea at bounding box center [233, 195] width 236 height 22
paste textarea "61449041421"
click at [155, 194] on textarea at bounding box center [233, 195] width 236 height 22
click at [209, 203] on textarea at bounding box center [233, 195] width 236 height 22
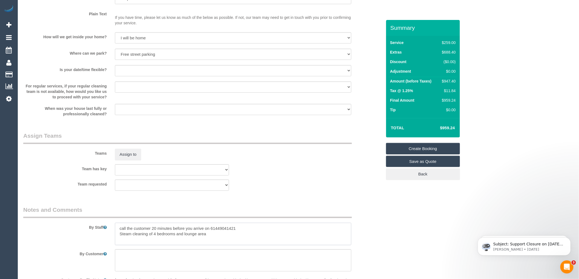
scroll to position [705, 0]
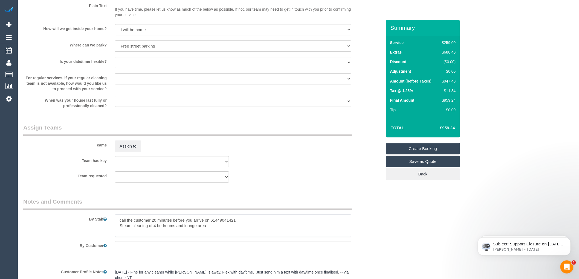
type textarea "call the customer 20 minutes before you arrive on 61449041421 Steam cleaning of…"
click at [168, 68] on select "Yes - date and time Yes - date but not time Yes - time but not date No - No fle…" at bounding box center [233, 62] width 236 height 11
select select "number:25"
click at [115, 63] on select "Yes - date and time Yes - date but not time Yes - time but not date No - No fle…" at bounding box center [233, 62] width 236 height 11
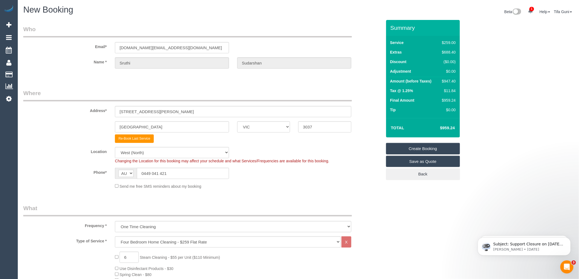
scroll to position [0, 0]
drag, startPoint x: 174, startPoint y: 48, endPoint x: 57, endPoint y: 48, distance: 116.1
click at [57, 48] on div "Email* sudar.post@outlook.com" at bounding box center [202, 39] width 367 height 28
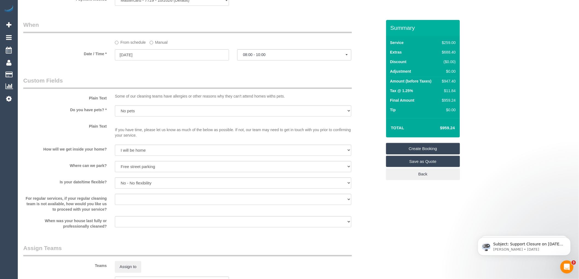
scroll to position [584, 0]
click at [418, 149] on link "Create Booking" at bounding box center [423, 148] width 74 height 11
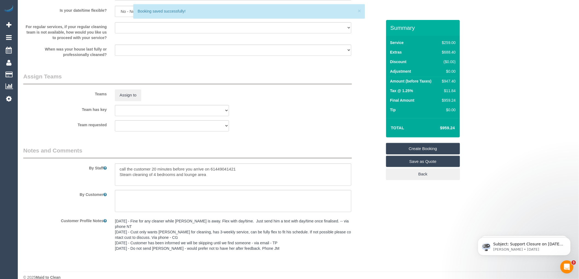
scroll to position [766, 0]
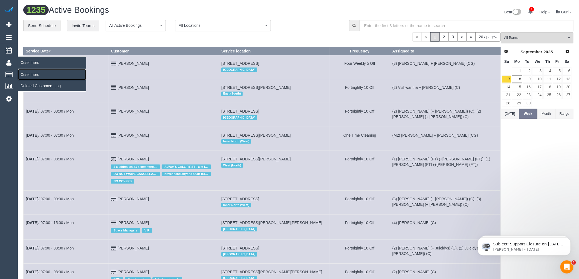
click at [32, 76] on link "Customers" at bounding box center [52, 74] width 68 height 11
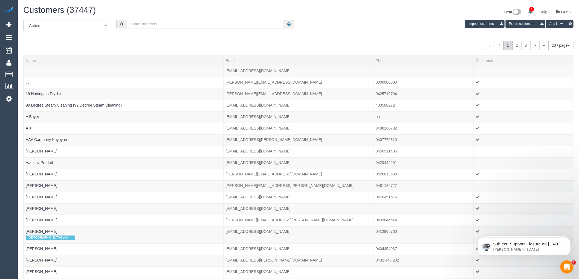
click at [154, 24] on input "text" at bounding box center [205, 24] width 157 height 8
paste input "sudar.post@outlook.com"
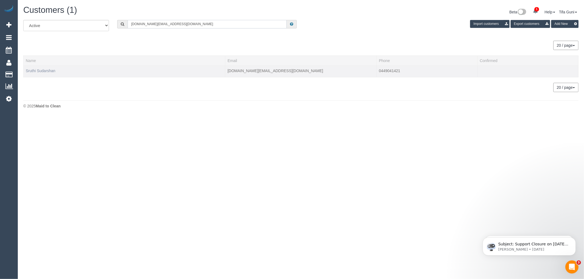
type input "sudar.post@outlook.com"
click at [43, 70] on link "Sruthi Sudarshan" at bounding box center [41, 71] width 30 height 4
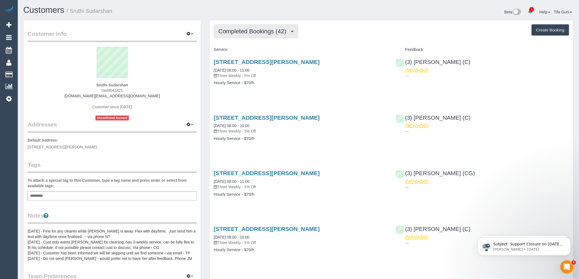
click at [285, 31] on span "Completed Bookings (42)" at bounding box center [253, 31] width 71 height 7
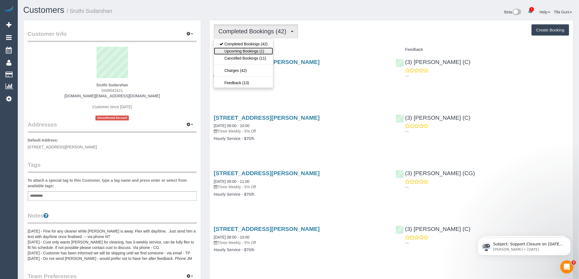
click at [256, 50] on link "Upcoming Bookings (1)" at bounding box center [243, 51] width 59 height 7
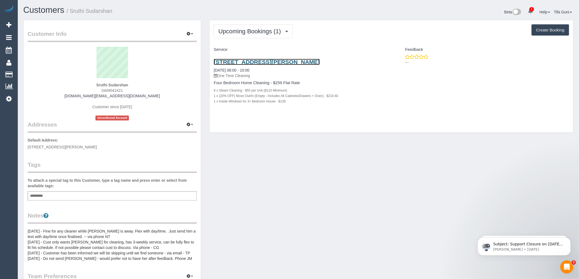
click at [256, 62] on link "11 Lorinda Close, Sydenham, VIC 3037" at bounding box center [267, 62] width 106 height 6
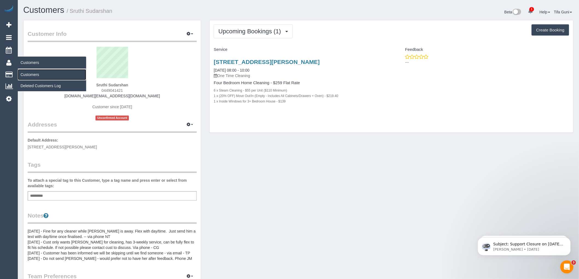
click at [34, 73] on link "Customers" at bounding box center [52, 74] width 68 height 11
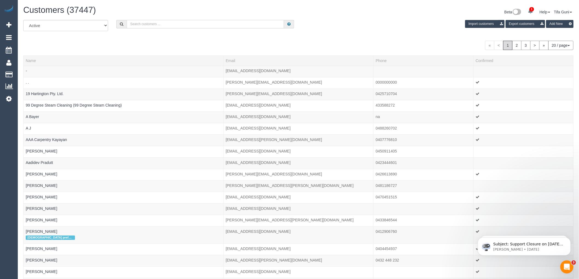
click at [151, 26] on input "text" at bounding box center [205, 24] width 157 height 8
paste input "61408386182"
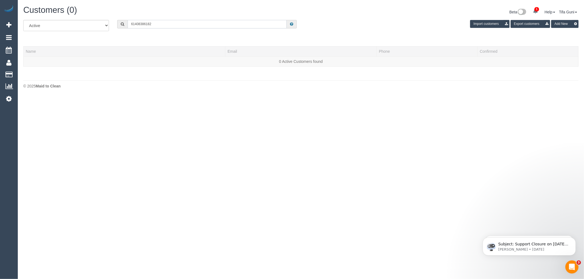
click at [131, 24] on input "61408386182" at bounding box center [207, 24] width 159 height 8
drag, startPoint x: 133, startPoint y: 25, endPoint x: 129, endPoint y: 25, distance: 4.1
click at [129, 25] on input "61408386182" at bounding box center [207, 24] width 159 height 8
click at [138, 24] on input "0408386182" at bounding box center [207, 24] width 159 height 8
click at [144, 25] on input "0408 386182" at bounding box center [207, 24] width 159 height 8
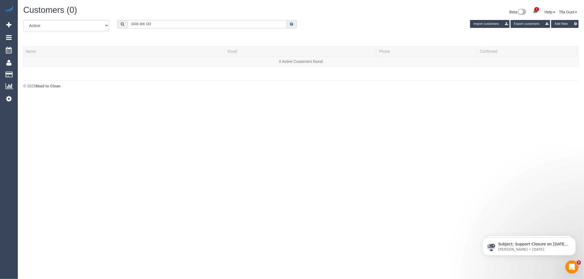
click at [168, 26] on input "0408 386 182" at bounding box center [207, 24] width 159 height 8
drag, startPoint x: 158, startPoint y: 25, endPoint x: 79, endPoint y: 25, distance: 78.8
click at [79, 25] on div "All Active Archived 0408 386 182 Import customers Export customers Add New" at bounding box center [300, 27] width 563 height 15
paste input "61411087591"
click at [133, 23] on input "61411087591" at bounding box center [207, 24] width 159 height 8
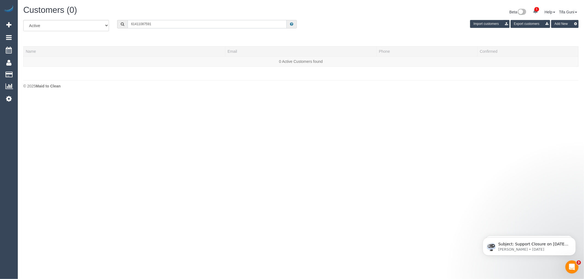
drag, startPoint x: 134, startPoint y: 25, endPoint x: 128, endPoint y: 25, distance: 6.6
click at [128, 25] on input "61411087591" at bounding box center [207, 24] width 159 height 8
click at [137, 23] on input "0411087591" at bounding box center [207, 24] width 159 height 8
click at [144, 24] on input "0411 087591" at bounding box center [207, 24] width 159 height 8
drag, startPoint x: 110, startPoint y: 22, endPoint x: 107, endPoint y: 22, distance: 3.6
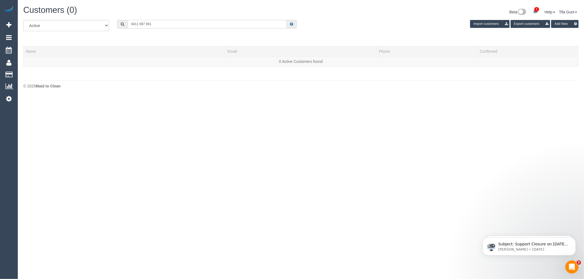
click at [107, 22] on div "All Active Archived 0411 087 591 Import customers Export customers Add New" at bounding box center [300, 27] width 563 height 15
type input "quoo44"
drag, startPoint x: 155, startPoint y: 22, endPoint x: 127, endPoint y: 21, distance: 28.3
click at [127, 21] on div "quoo44" at bounding box center [207, 24] width 180 height 8
click at [135, 27] on input "text" at bounding box center [207, 24] width 159 height 8
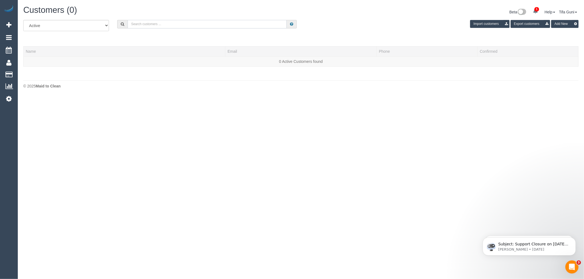
click at [136, 23] on input "text" at bounding box center [207, 24] width 159 height 8
drag, startPoint x: 143, startPoint y: 22, endPoint x: 120, endPoint y: 21, distance: 23.0
click at [119, 21] on div "nidhi.uppal@dtvhealth.org.au" at bounding box center [207, 24] width 180 height 8
click at [181, 25] on input "nidhi.uppal@dtvhealth.org.au" at bounding box center [207, 24] width 159 height 8
type input "nidhi.uppal@dtvhealth.org.au"
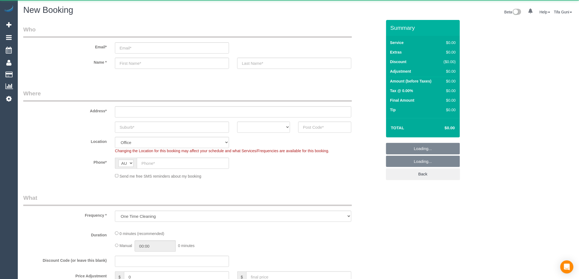
select select "object:655"
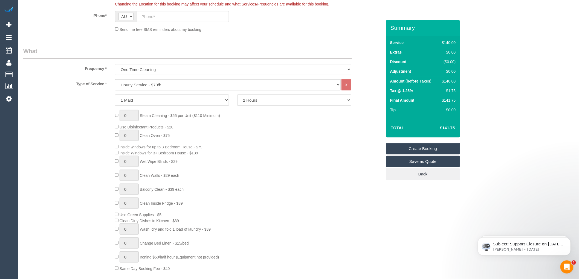
scroll to position [152, 0]
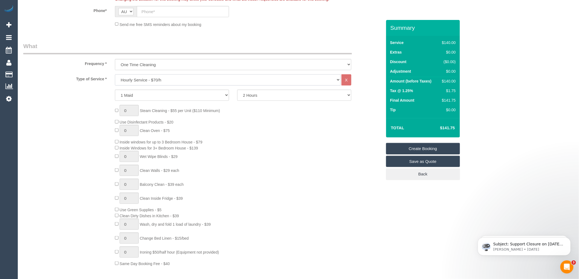
click at [164, 80] on select "Hourly Service - $70/h Hourly Service - $65/h Hourly Service - $60/h Hourly Ser…" at bounding box center [228, 79] width 226 height 11
select select "212"
click at [115, 75] on select "Hourly Service - $70/h Hourly Service - $65/h Hourly Service - $60/h Hourly Ser…" at bounding box center [228, 79] width 226 height 11
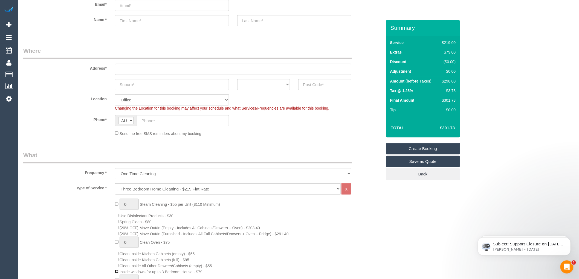
scroll to position [0, 0]
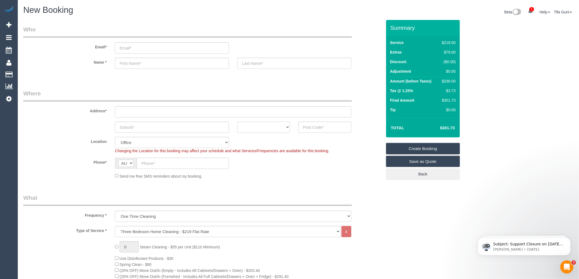
click at [283, 126] on select "ACT [GEOGRAPHIC_DATA] NT [GEOGRAPHIC_DATA] SA TAS [GEOGRAPHIC_DATA] [GEOGRAPHIC…" at bounding box center [263, 127] width 53 height 11
select select "VIC"
click at [237, 122] on select "ACT [GEOGRAPHIC_DATA] NT [GEOGRAPHIC_DATA] SA TAS [GEOGRAPHIC_DATA] [GEOGRAPHIC…" at bounding box center [263, 127] width 53 height 11
click at [311, 124] on input "text" at bounding box center [324, 127] width 53 height 11
click at [134, 127] on input "text" at bounding box center [172, 127] width 114 height 11
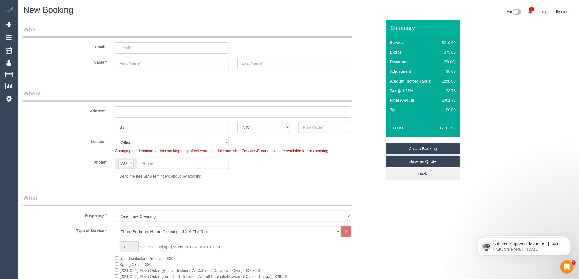
type input "Bs"
click at [125, 112] on input "text" at bounding box center [233, 111] width 236 height 11
type input "-"
click at [314, 127] on input "text" at bounding box center [324, 127] width 53 height 11
type input "3215"
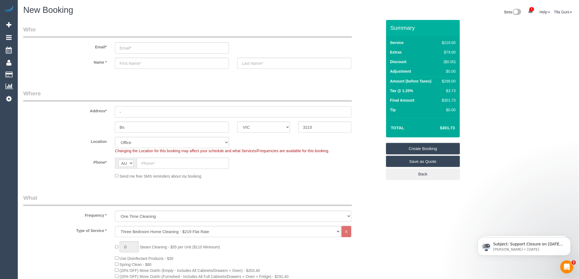
click at [184, 106] on input "-" at bounding box center [233, 111] width 236 height 11
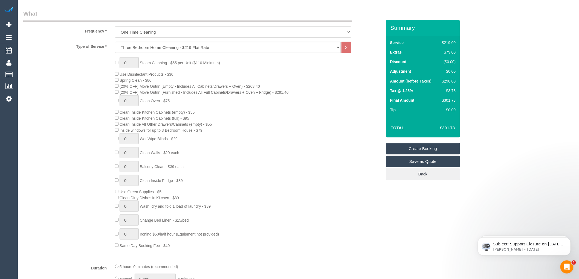
select select "121"
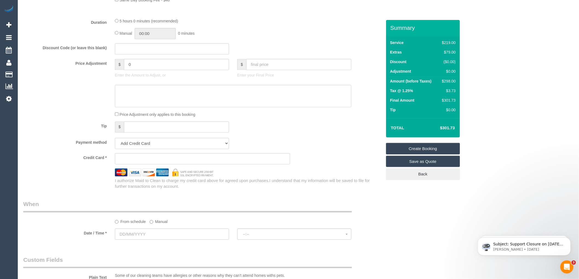
select select "object:2182"
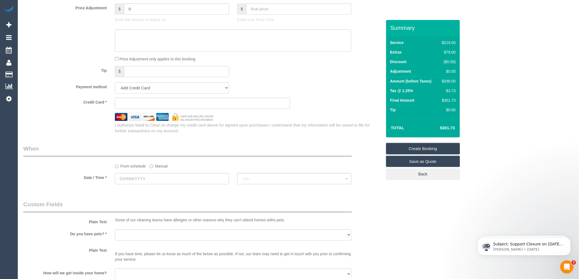
scroll to position [517, 0]
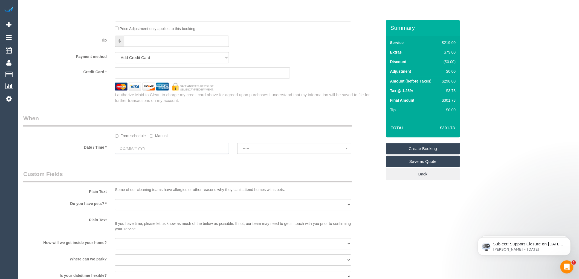
click at [166, 151] on input "text" at bounding box center [172, 148] width 114 height 11
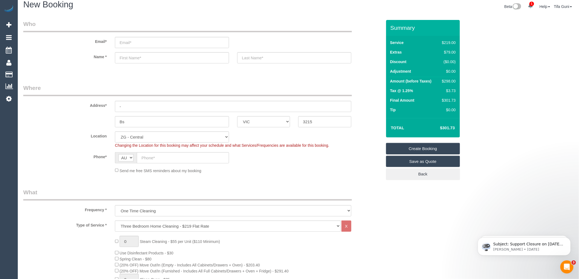
scroll to position [0, 0]
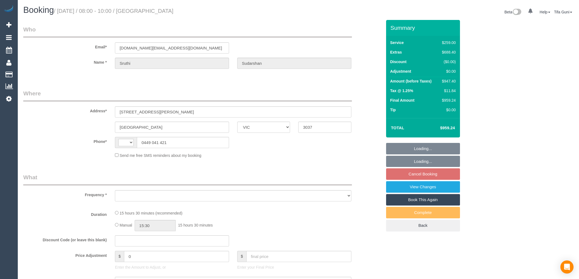
select select "VIC"
select select "string:AU"
select select "object:531"
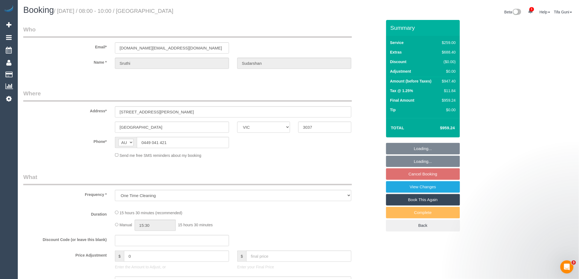
select select "string:stripe-pm_1NQlR22GScqysDRV71LNaBFF"
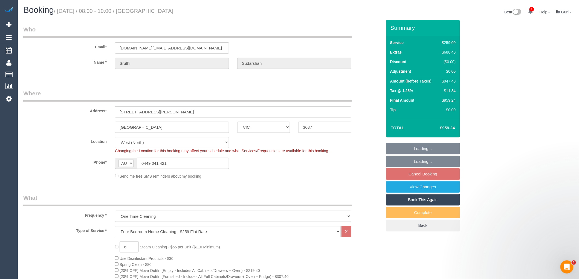
select select "number:28"
select select "number:14"
select select "number:19"
select select "number:25"
select select "object:1331"
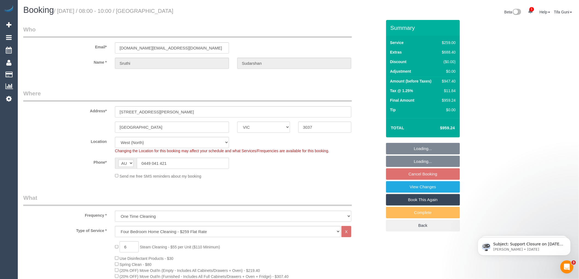
select select "spot2"
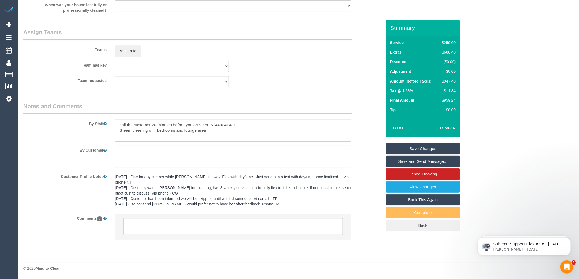
scroll to position [791, 0]
click at [172, 223] on textarea at bounding box center [233, 226] width 220 height 17
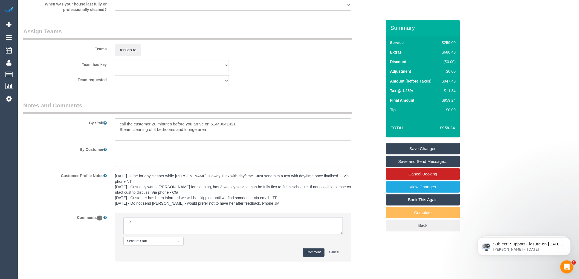
type textarea "-"
paste textarea "Flexibility dates: Flexibility times: Notes: knows we need to review Contact vi…"
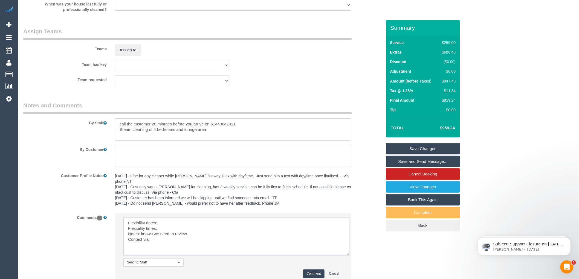
drag, startPoint x: 340, startPoint y: 233, endPoint x: 351, endPoint y: 267, distance: 35.3
click at [350, 256] on textarea at bounding box center [236, 237] width 227 height 38
click at [165, 226] on textarea at bounding box center [238, 243] width 231 height 50
click at [168, 229] on textarea at bounding box center [238, 243] width 231 height 50
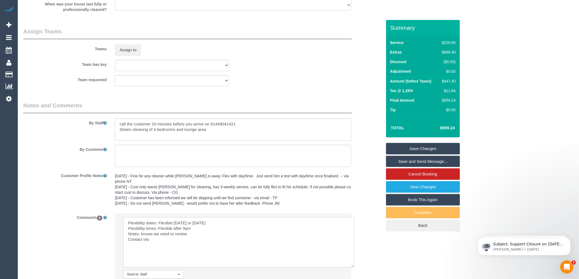
click at [157, 239] on textarea at bounding box center [238, 243] width 231 height 50
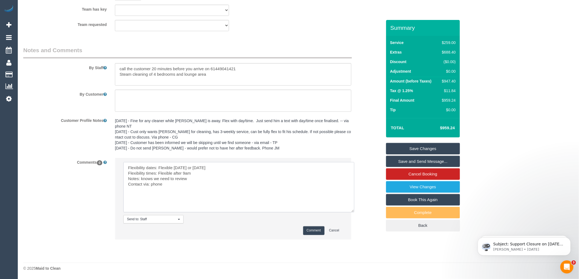
type textarea "Flexibility dates: Flexible [DATE] or [DATE] Flexibility times: Flexible after …"
click at [311, 228] on button "Comment" at bounding box center [313, 231] width 21 height 8
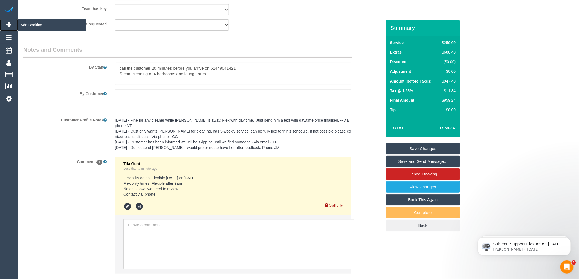
click at [40, 26] on span "Add Booking" at bounding box center [52, 25] width 68 height 13
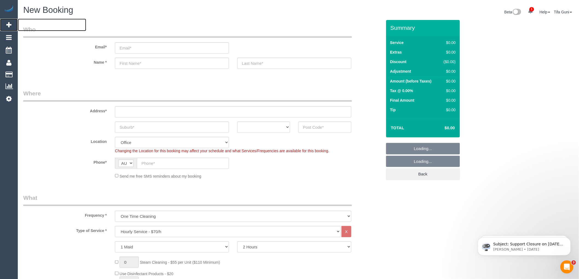
select select "object:3692"
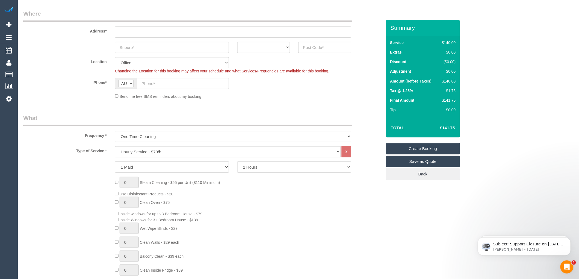
scroll to position [91, 0]
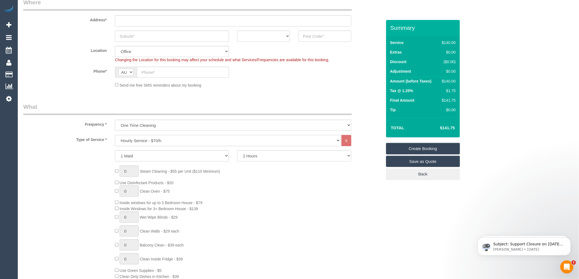
click at [139, 142] on select "Hourly Service - $70/h Hourly Service - $65/h Hourly Service - $60/h Hourly Ser…" at bounding box center [228, 140] width 226 height 11
select select "210"
click at [115, 135] on select "Hourly Service - $70/h Hourly Service - $65/h Hourly Service - $60/h Hourly Ser…" at bounding box center [228, 140] width 226 height 11
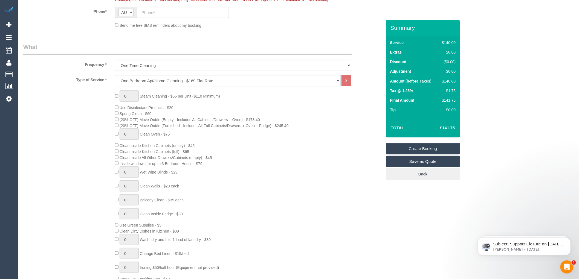
scroll to position [152, 0]
click at [218, 108] on div "0 Steam Cleaning - $55 per Unit ($110 Minimum) Use Disinfectant Products - $20 …" at bounding box center [248, 186] width 275 height 192
type input "1"
click at [131, 95] on input "1" at bounding box center [129, 95] width 19 height 11
type input "2"
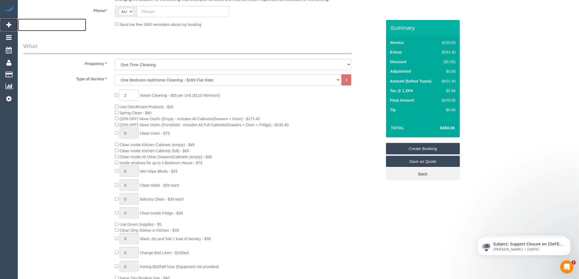
scroll to position [0, 0]
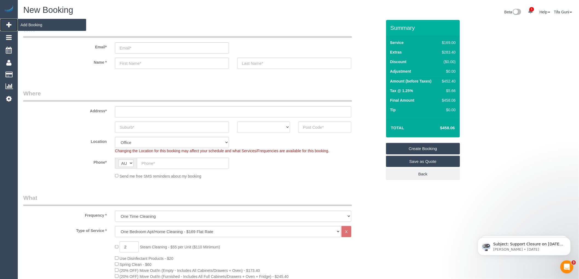
click at [32, 23] on span "Add Booking" at bounding box center [52, 25] width 68 height 13
click at [32, 26] on span "Add Booking" at bounding box center [52, 25] width 68 height 13
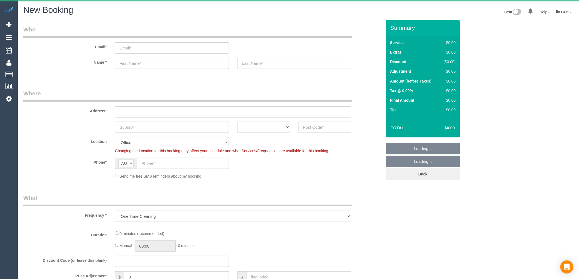
select select "object:822"
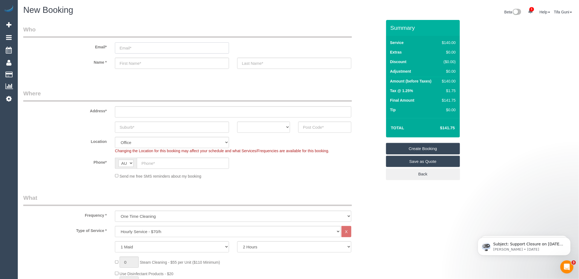
click at [138, 49] on input "email" at bounding box center [172, 47] width 114 height 11
paste input "[PERSON_NAME][EMAIL_ADDRESS][PERSON_NAME][DOMAIN_NAME]"
type input "[PERSON_NAME][EMAIL_ADDRESS][PERSON_NAME][DOMAIN_NAME]"
click at [131, 64] on input "text" at bounding box center [172, 63] width 114 height 11
type input "[PERSON_NAME]"
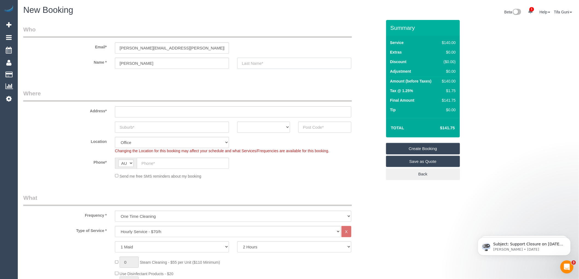
click at [268, 64] on input "text" at bounding box center [294, 63] width 114 height 11
type input "collke"
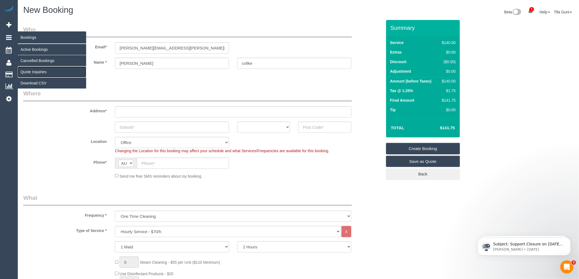
click at [36, 72] on link "Quote Inquiries" at bounding box center [52, 72] width 68 height 11
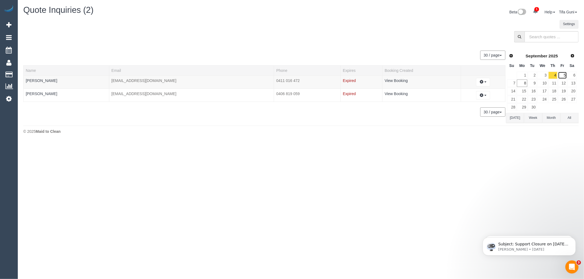
click at [563, 74] on link "5" at bounding box center [562, 75] width 9 height 7
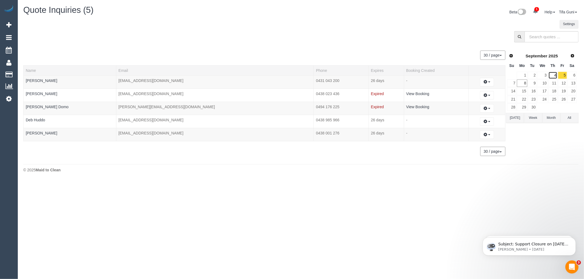
click at [553, 74] on link "4" at bounding box center [552, 75] width 9 height 7
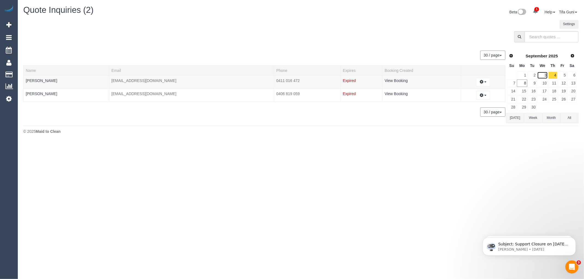
click at [547, 75] on link "3" at bounding box center [542, 75] width 10 height 7
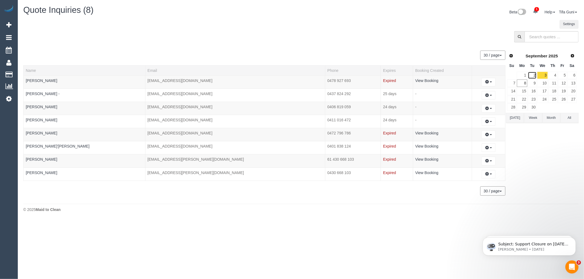
click at [536, 75] on link "2" at bounding box center [532, 75] width 9 height 7
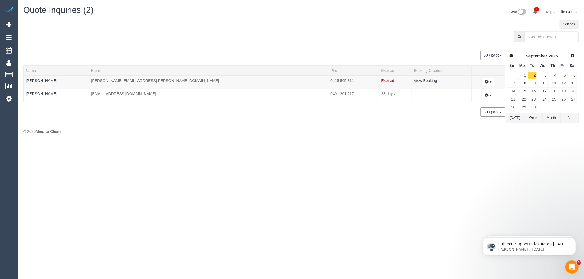
click at [527, 71] on th "Mo" at bounding box center [522, 66] width 11 height 11
click at [526, 76] on link "1" at bounding box center [522, 75] width 10 height 7
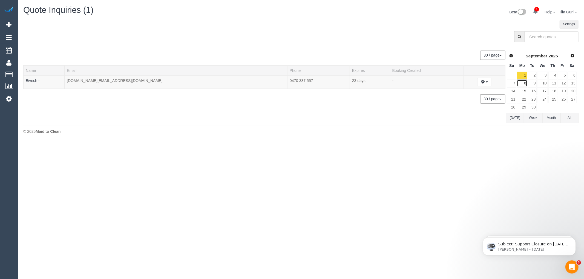
click at [523, 83] on link "8" at bounding box center [522, 83] width 10 height 7
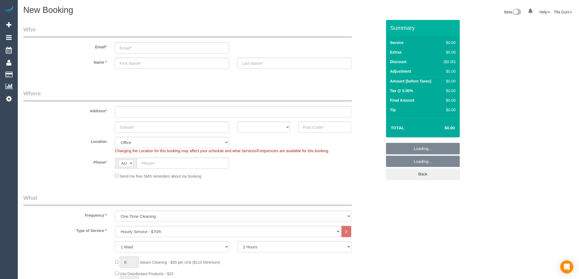
select select "object:2098"
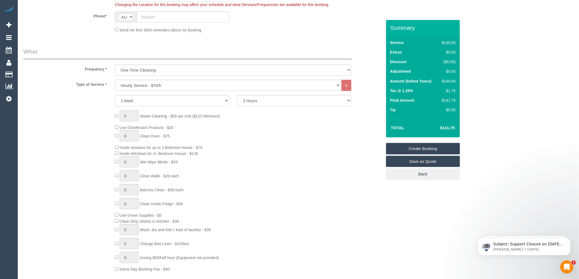
scroll to position [152, 0]
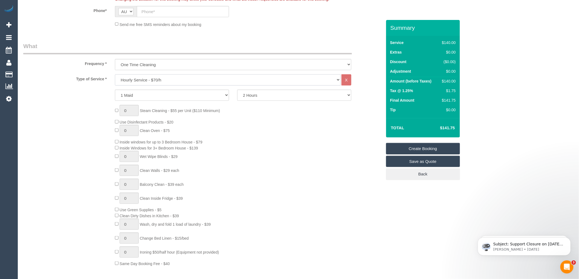
click at [155, 80] on select "Hourly Service - $70/h Hourly Service - $65/h Hourly Service - $60/h Hourly Ser…" at bounding box center [228, 79] width 226 height 11
select select "212"
click at [115, 75] on select "Hourly Service - $70/h Hourly Service - $65/h Hourly Service - $60/h Hourly Ser…" at bounding box center [228, 79] width 226 height 11
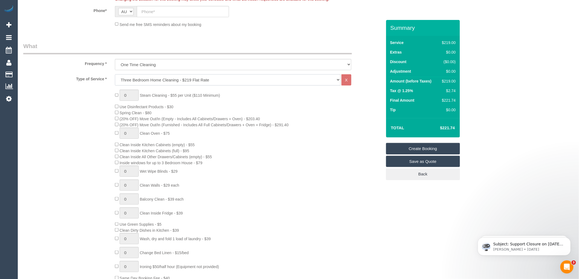
scroll to position [182, 0]
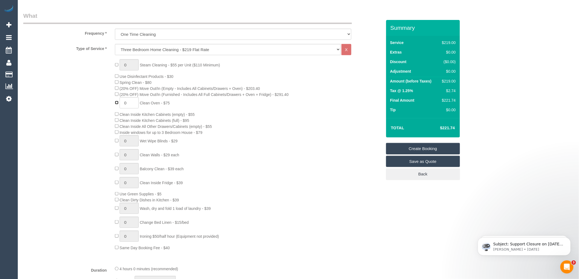
type input "1"
click at [127, 143] on input "1" at bounding box center [129, 140] width 19 height 11
type input "5"
type input "1"
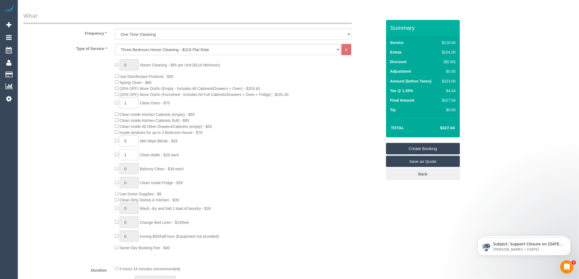
click at [129, 160] on input "1" at bounding box center [129, 154] width 19 height 11
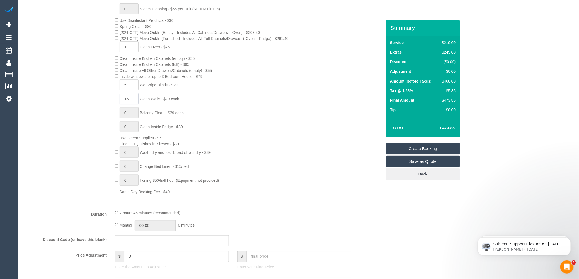
scroll to position [243, 0]
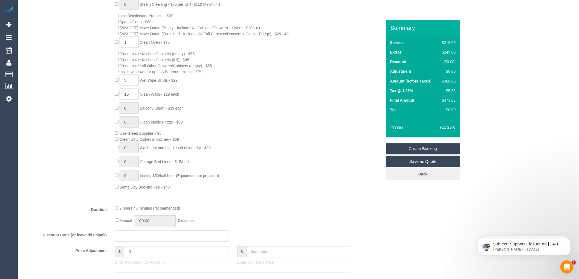
type input "15"
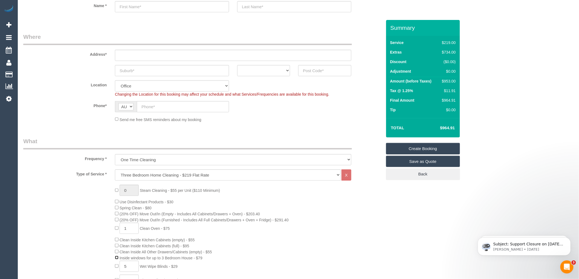
scroll to position [0, 0]
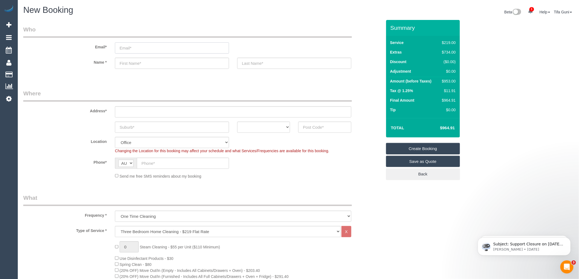
click at [124, 49] on input "email" at bounding box center [172, 47] width 114 height 11
type input "[EMAIL_ADDRESS][DOMAIN_NAME]"
click at [150, 64] on input "text" at bounding box center [172, 63] width 114 height 11
type input "[PERSON_NAME]"
click at [263, 66] on input "text" at bounding box center [294, 63] width 114 height 11
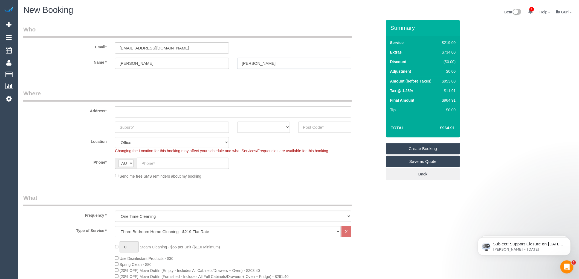
type input "[PERSON_NAME]"
click at [130, 111] on input "text" at bounding box center [233, 111] width 236 height 11
type input "[STREET_ADDRESS]"
click at [139, 128] on input "text" at bounding box center [172, 127] width 114 height 11
type input "Hoppers crossing"
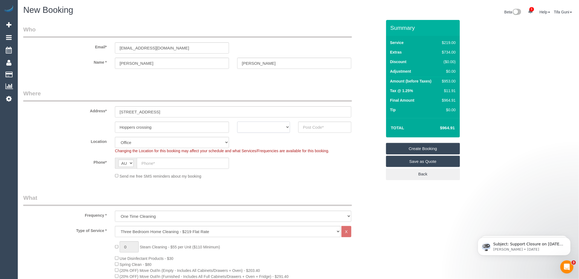
click at [263, 129] on select "ACT [GEOGRAPHIC_DATA] NT [GEOGRAPHIC_DATA] SA TAS [GEOGRAPHIC_DATA] [GEOGRAPHIC…" at bounding box center [263, 127] width 53 height 11
select select "VIC"
click at [237, 122] on select "ACT [GEOGRAPHIC_DATA] NT [GEOGRAPHIC_DATA] SA TAS [GEOGRAPHIC_DATA] [GEOGRAPHIC…" at bounding box center [263, 127] width 53 height 11
click at [313, 125] on input "text" at bounding box center [324, 127] width 53 height 11
type input "3029"
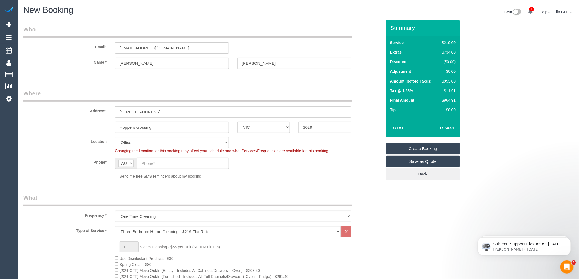
select select "53"
select select "object:2358"
click at [157, 160] on input "text" at bounding box center [183, 163] width 92 height 11
paste input "61 412 380 794"
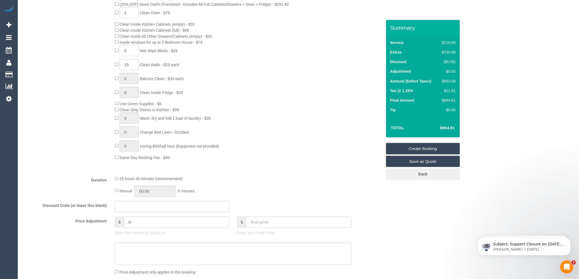
scroll to position [274, 0]
type input "61 412 380 794"
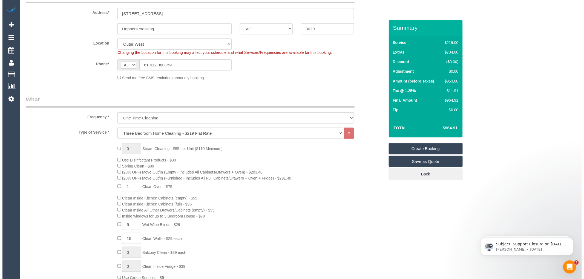
scroll to position [0, 0]
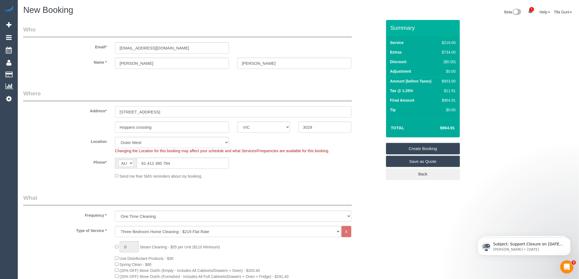
click at [140, 111] on input "[STREET_ADDRESS]" at bounding box center [233, 111] width 236 height 11
click at [141, 112] on input "[STREET_ADDRESS]" at bounding box center [233, 111] width 236 height 11
drag, startPoint x: 157, startPoint y: 126, endPoint x: 91, endPoint y: 123, distance: 65.2
click at [91, 123] on div "Hoppers crossing ACT [GEOGRAPHIC_DATA] NT [GEOGRAPHIC_DATA] SA TAS [GEOGRAPHIC_…" at bounding box center [202, 127] width 367 height 11
click at [253, 140] on div "Location [GEOGRAPHIC_DATA] (North) East (South) [GEOGRAPHIC_DATA] (East) [GEOGR…" at bounding box center [202, 145] width 367 height 17
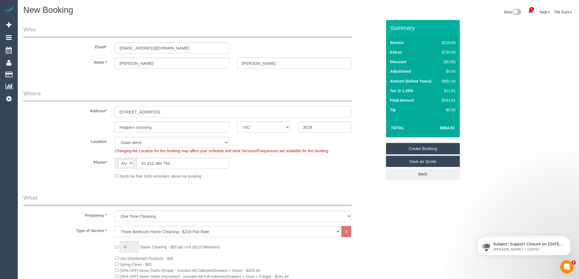
drag, startPoint x: 97, startPoint y: 111, endPoint x: 93, endPoint y: 111, distance: 3.8
click at [93, 111] on div "Address* [STREET_ADDRESS]" at bounding box center [202, 104] width 367 height 28
click at [140, 109] on input "[STREET_ADDRESS]" at bounding box center [233, 111] width 236 height 11
click at [139, 111] on input "[STREET_ADDRESS]" at bounding box center [233, 111] width 236 height 11
type input "[STREET_ADDRESS][PERSON_NAME]"
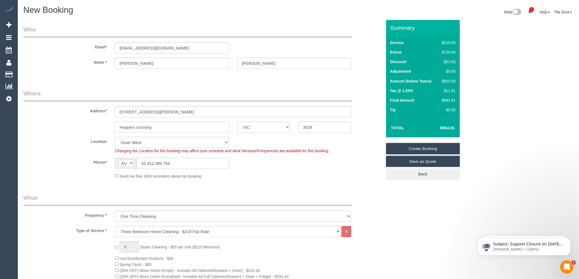
click at [420, 163] on link "Save as Quote" at bounding box center [423, 161] width 74 height 11
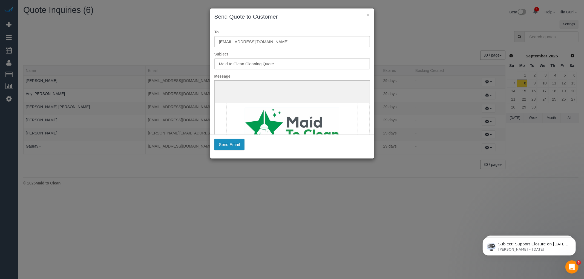
click at [226, 146] on button "Send Email" at bounding box center [229, 144] width 30 height 11
